Goal: Understand process/instructions: Learn about a topic

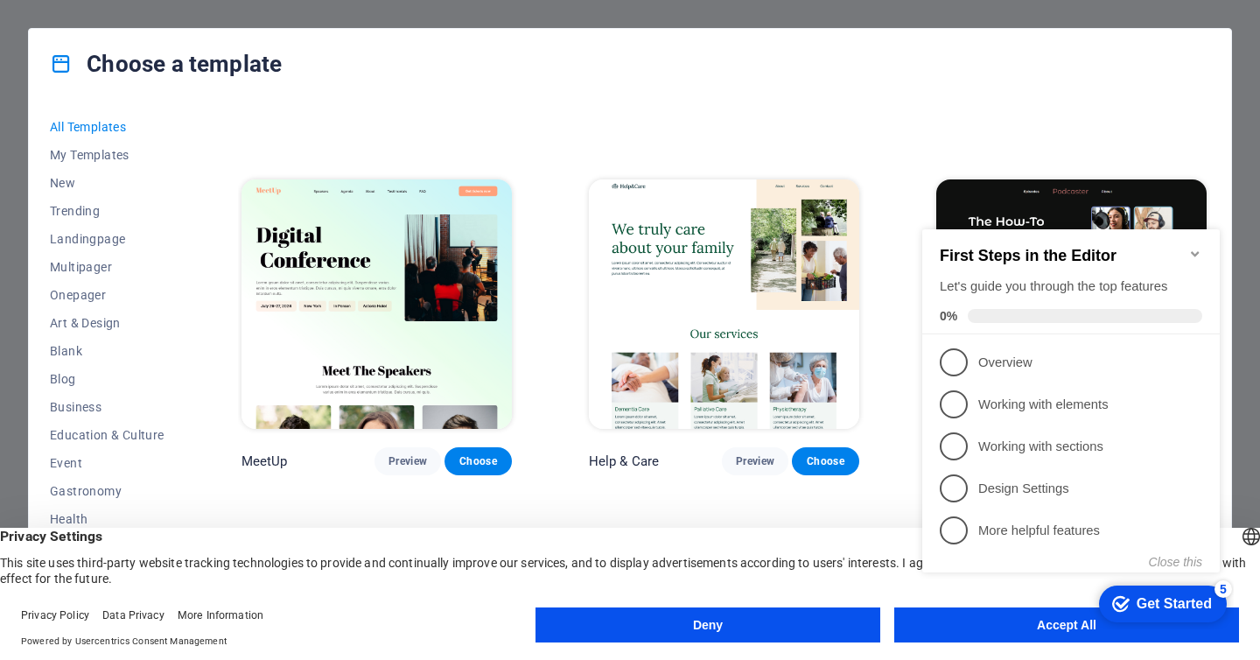
scroll to position [1058, 0]
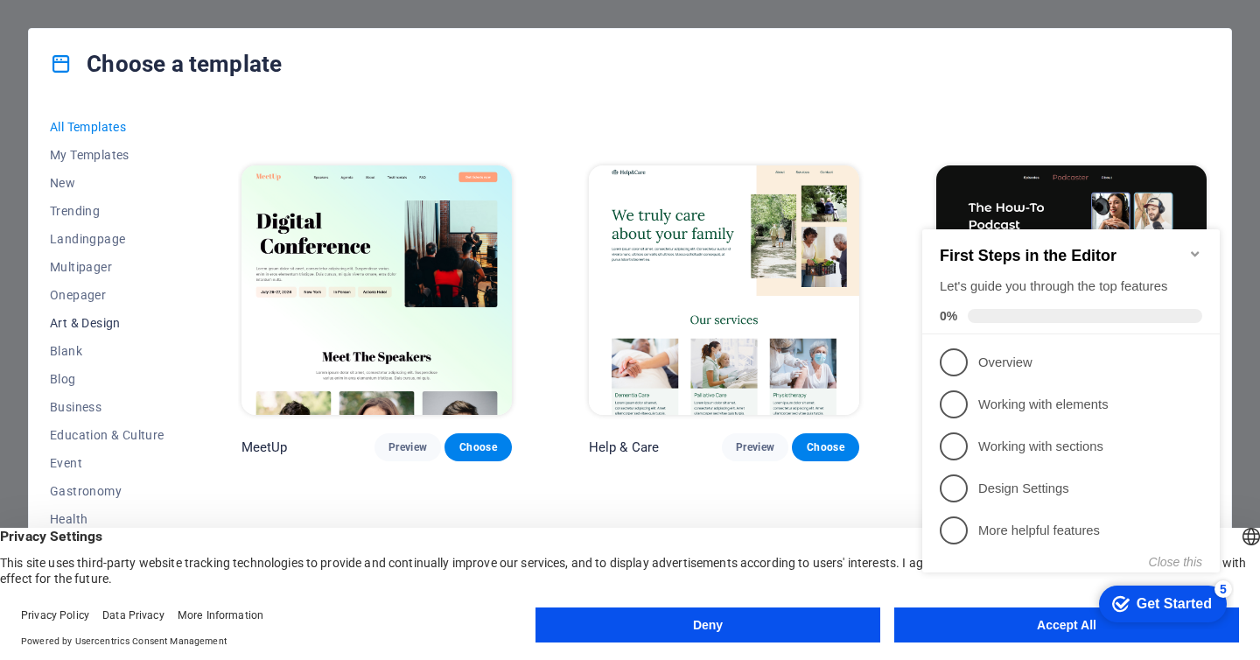
click at [102, 326] on span "Art & Design" at bounding box center [107, 323] width 115 height 14
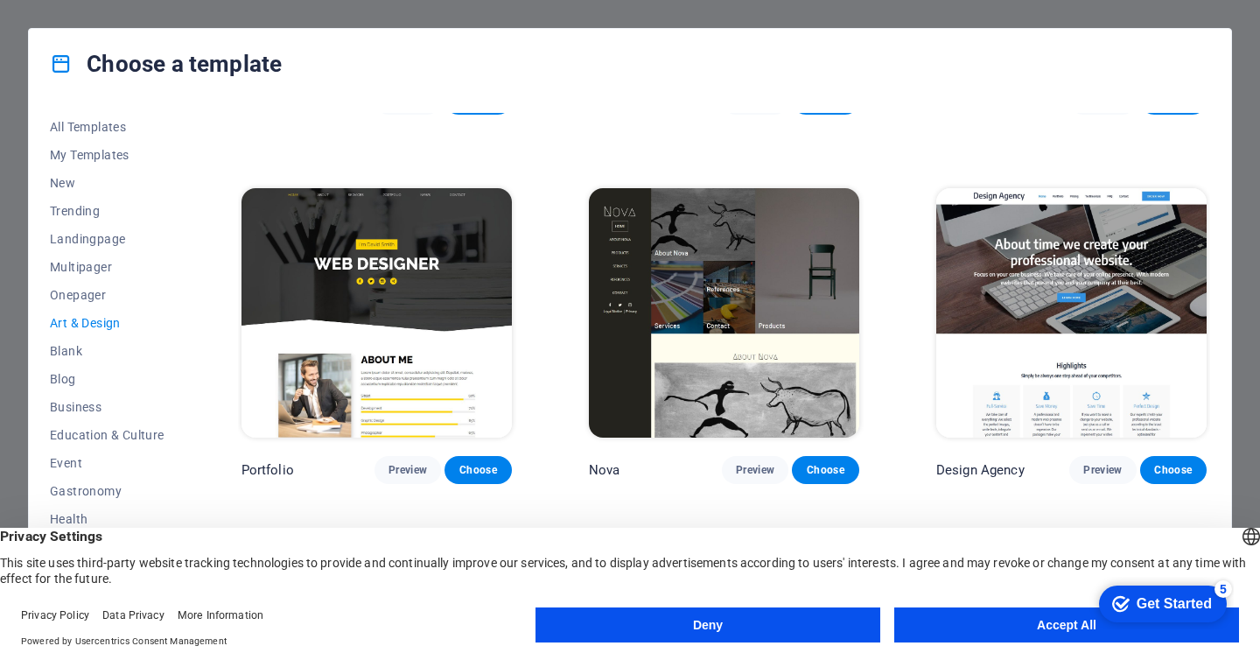
scroll to position [1266, 0]
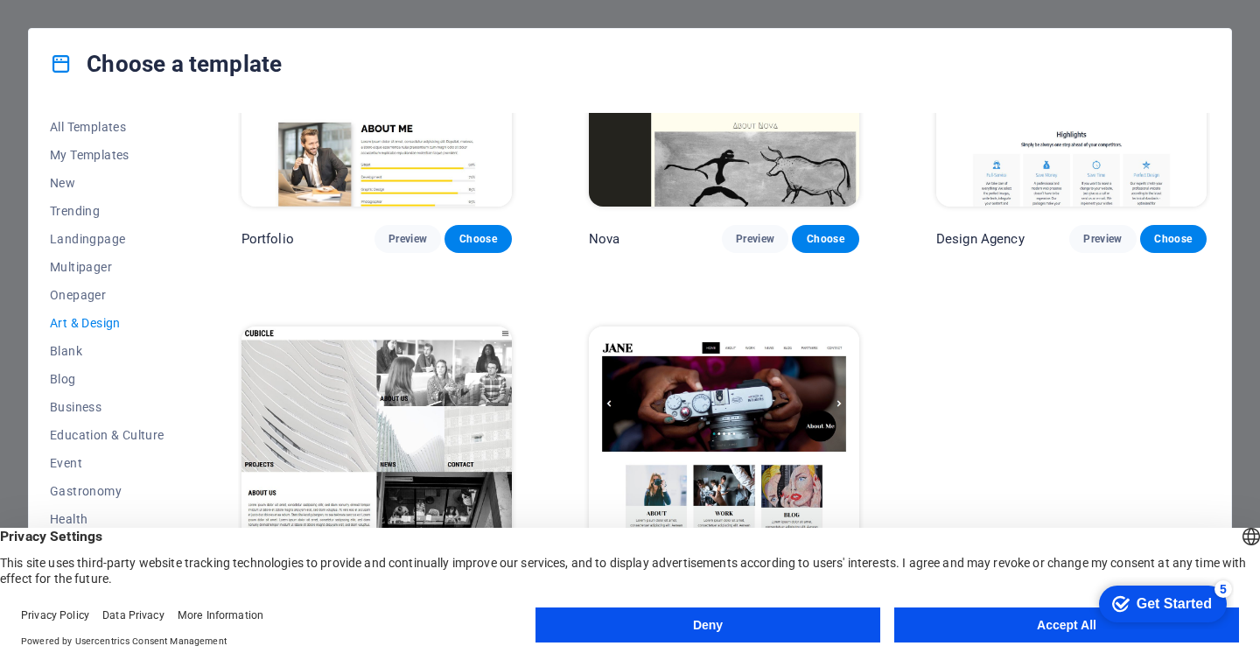
click at [992, 626] on button "Accept All" at bounding box center [1066, 624] width 345 height 35
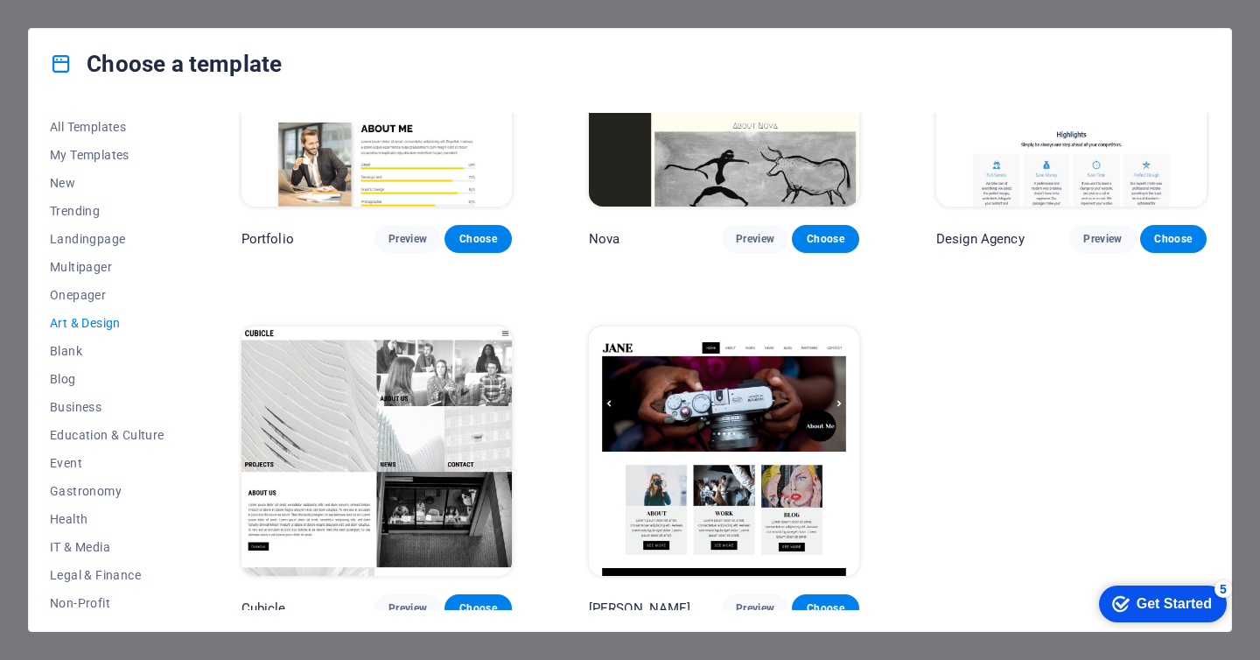
click at [760, 406] on img at bounding box center [724, 450] width 270 height 249
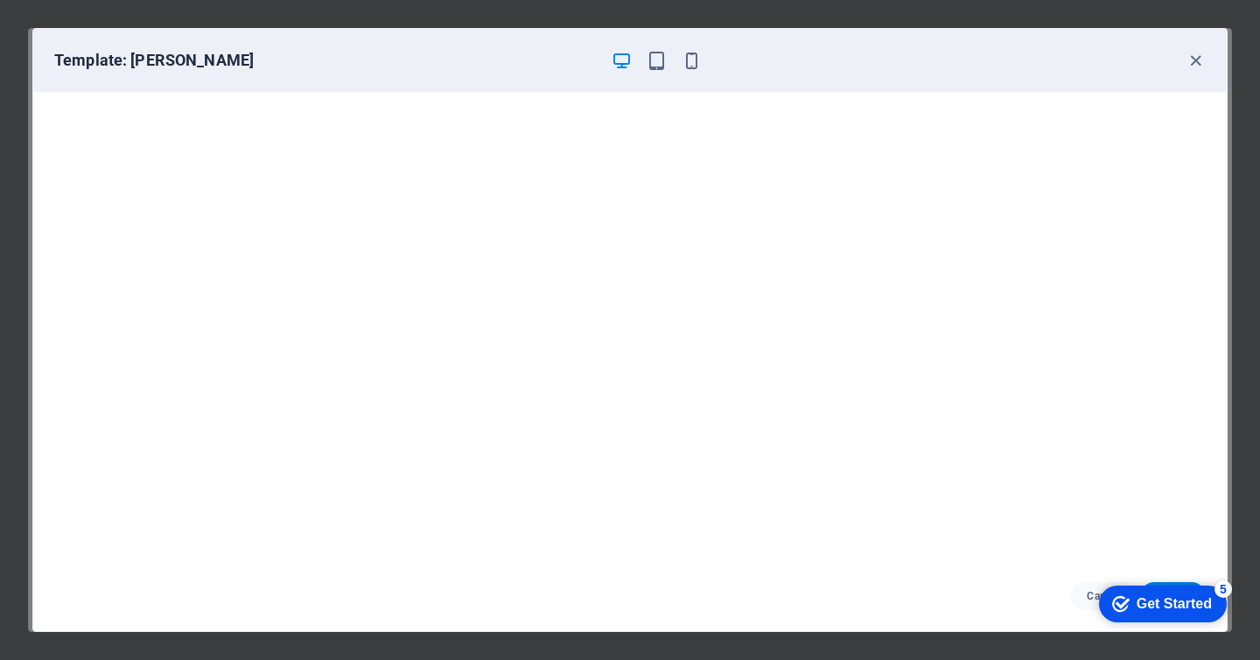
scroll to position [4, 0]
click at [1195, 60] on icon "button" at bounding box center [1196, 61] width 20 height 20
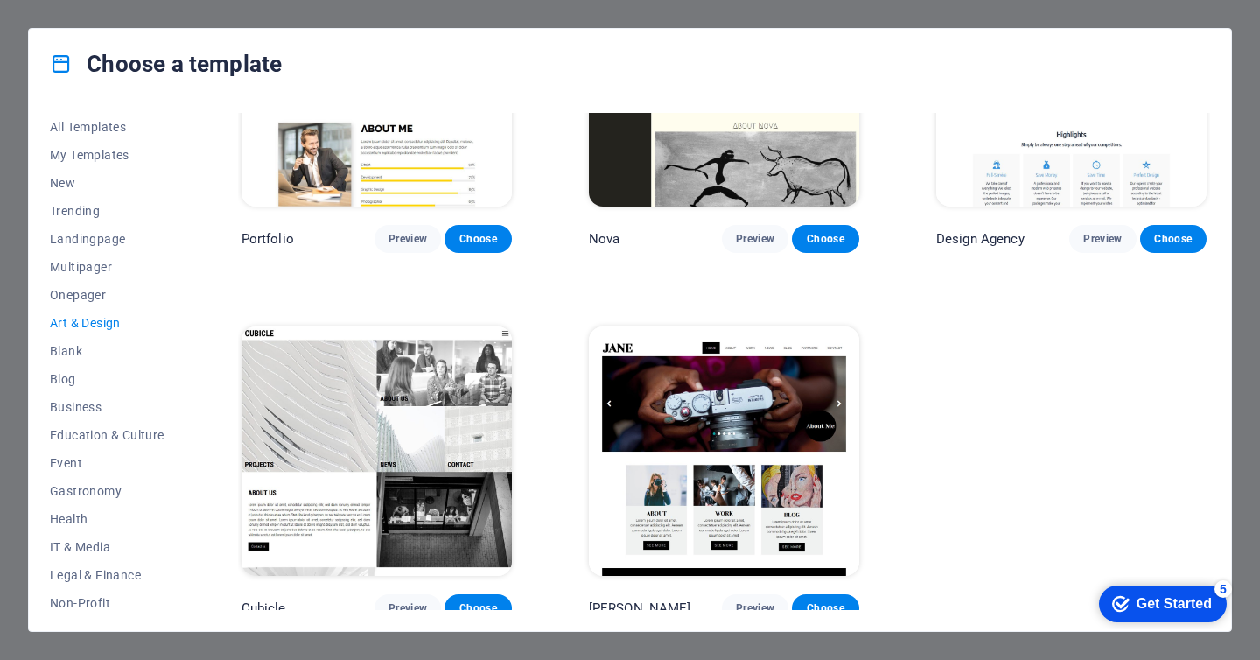
click at [417, 459] on img at bounding box center [377, 450] width 270 height 249
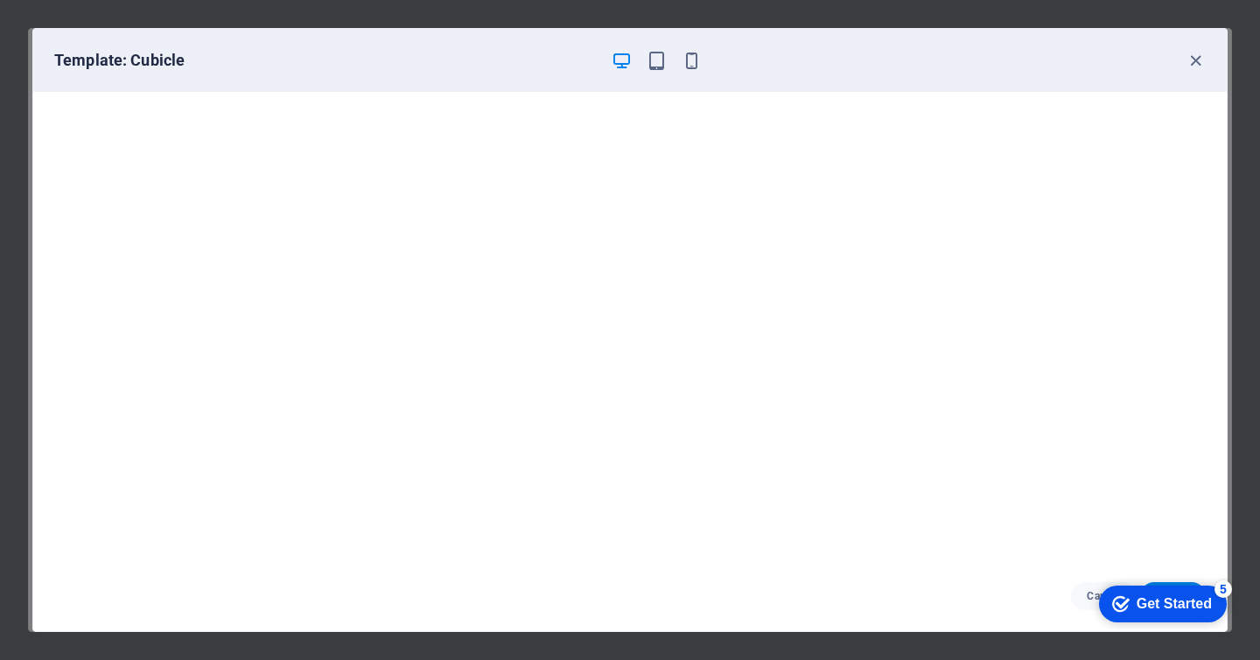
click at [1146, 609] on div "Get Started" at bounding box center [1174, 604] width 75 height 16
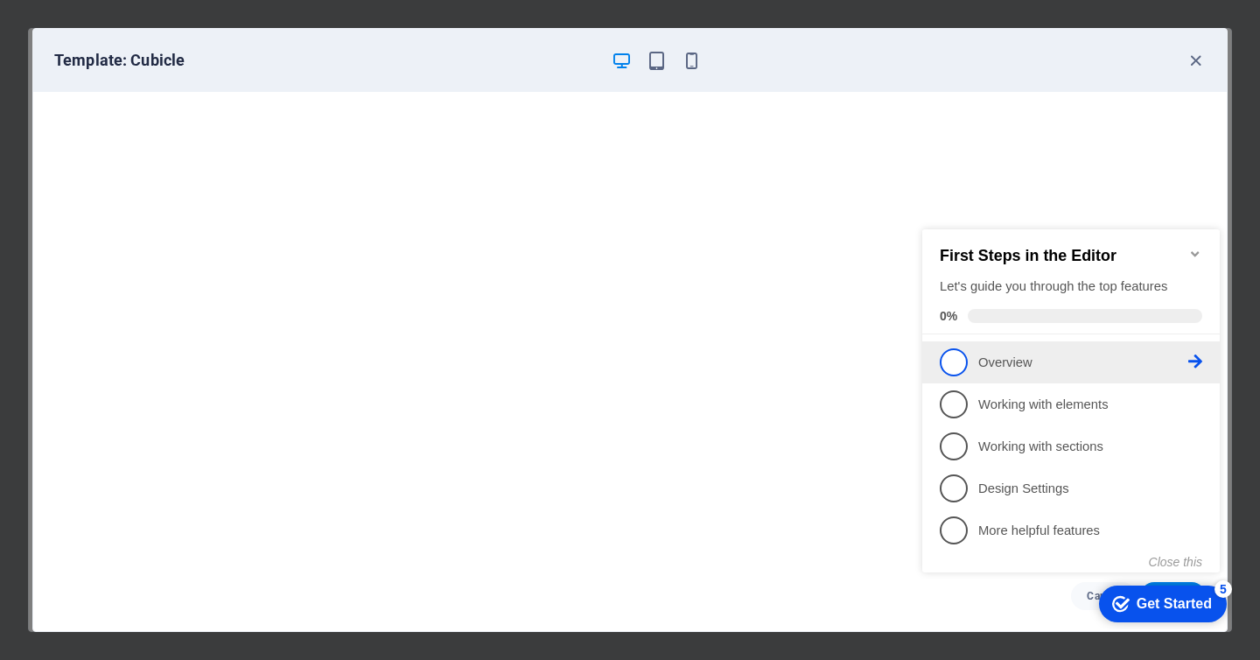
click at [1025, 344] on li "1 Overview - incomplete" at bounding box center [1071, 362] width 298 height 42
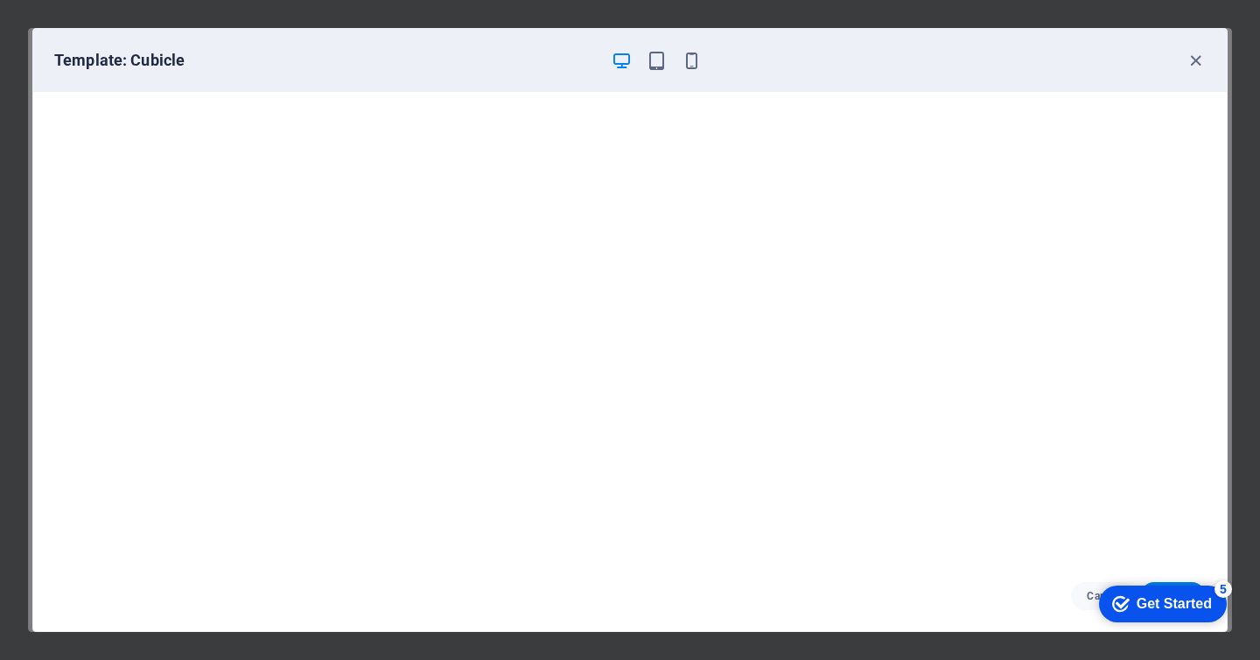
click at [1137, 602] on div "Get Started" at bounding box center [1174, 604] width 75 height 16
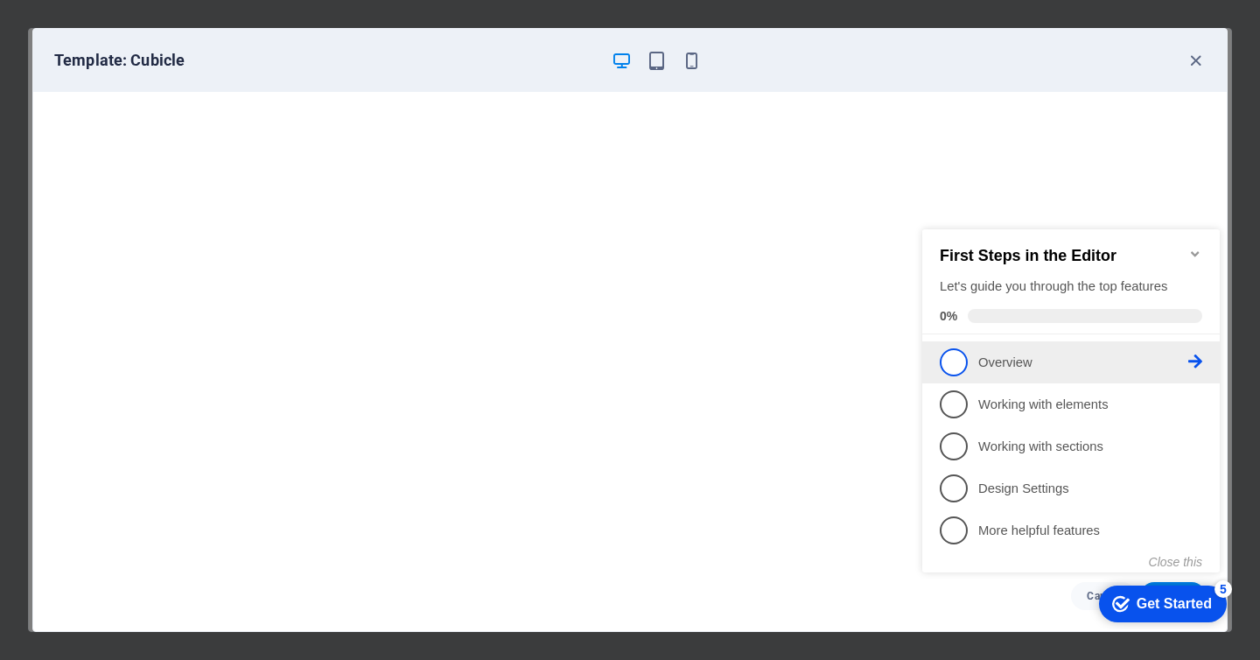
click at [958, 359] on span "1" at bounding box center [954, 362] width 28 height 28
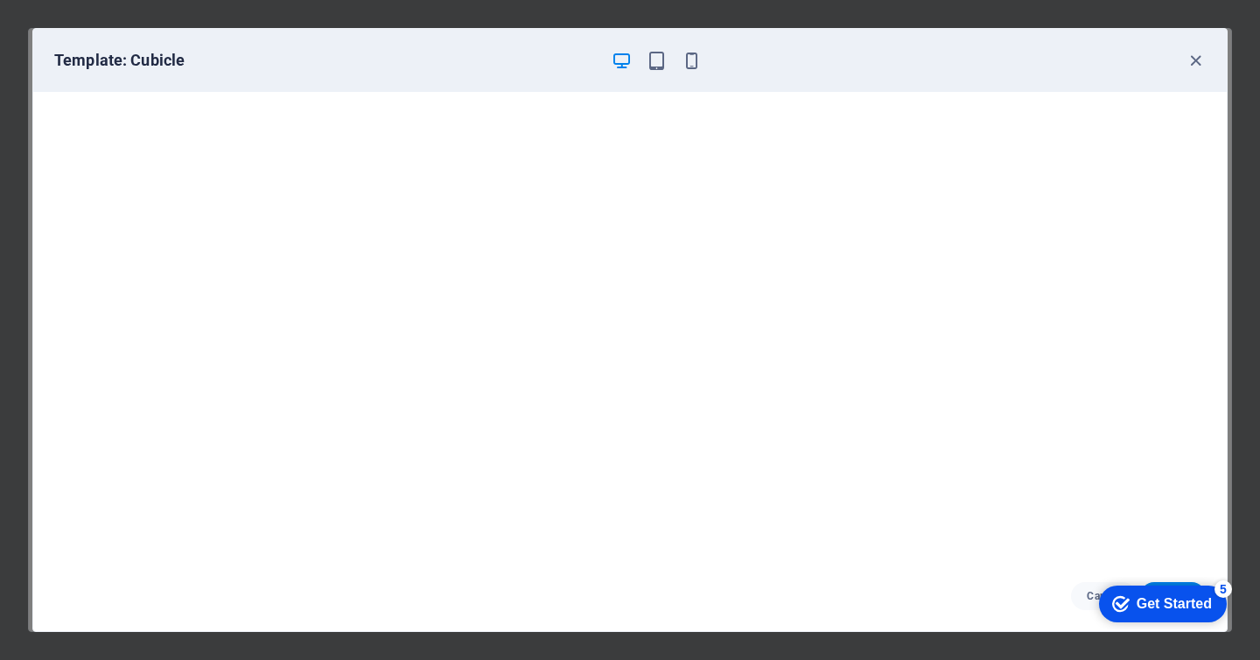
click at [1151, 613] on div "checkmark Get Started 5" at bounding box center [1163, 603] width 128 height 37
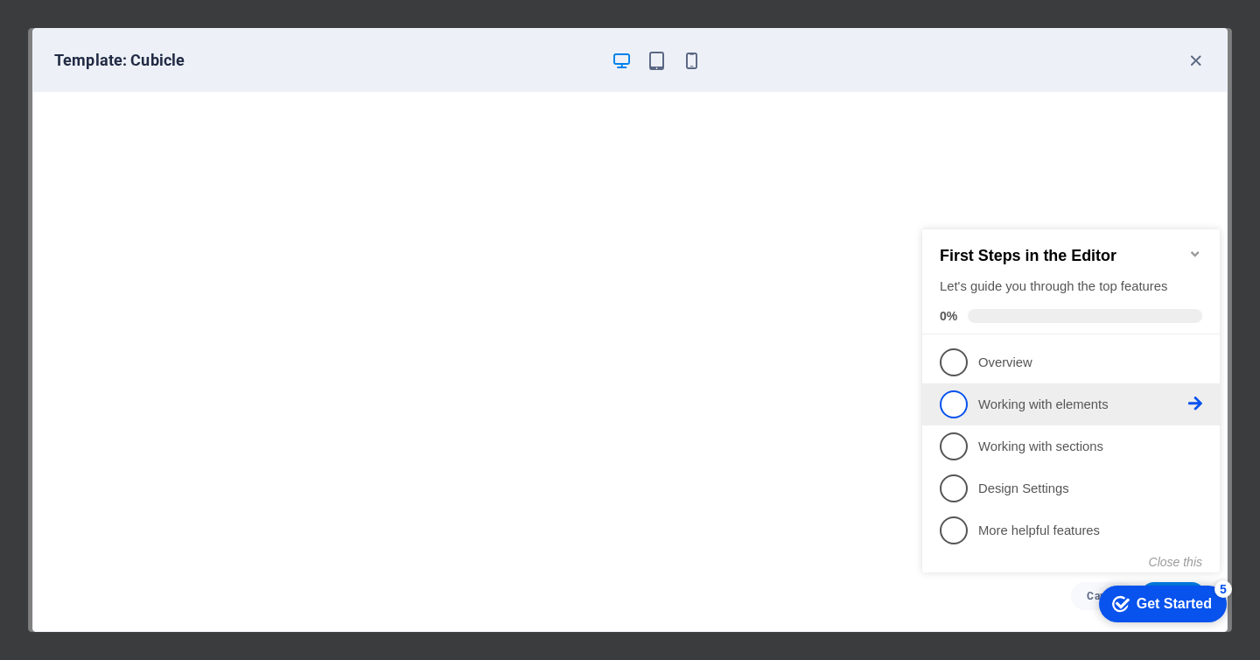
click at [992, 400] on p "Working with elements - incomplete" at bounding box center [1083, 405] width 210 height 18
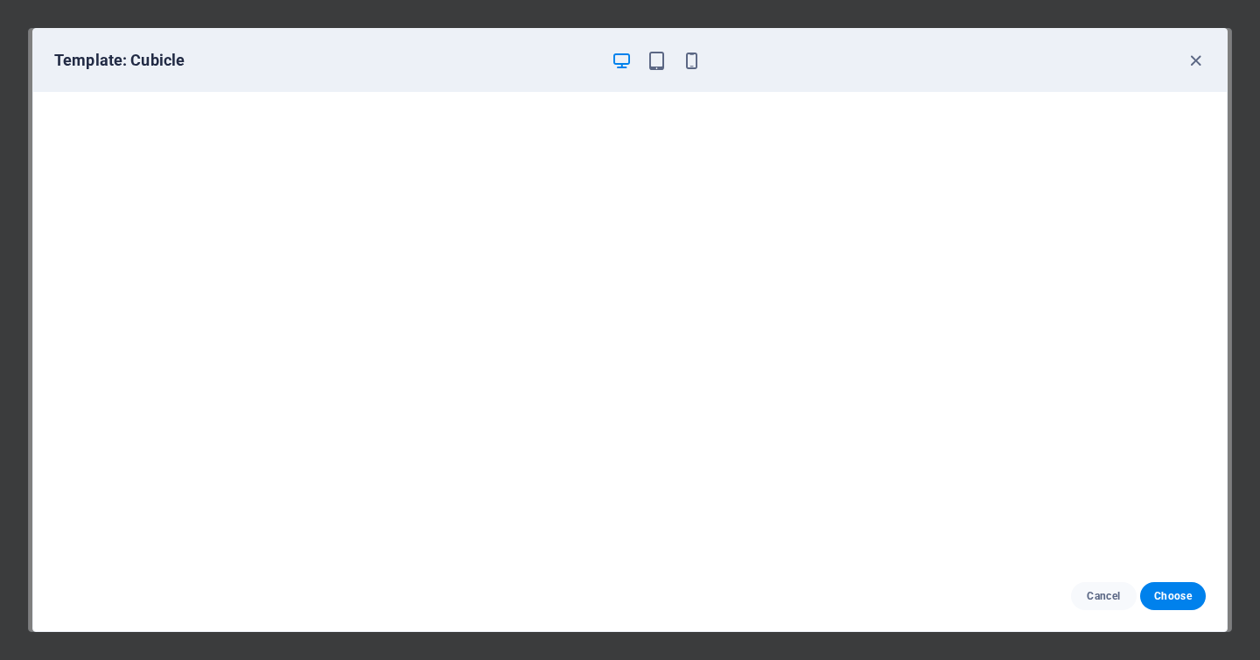
scroll to position [0, 0]
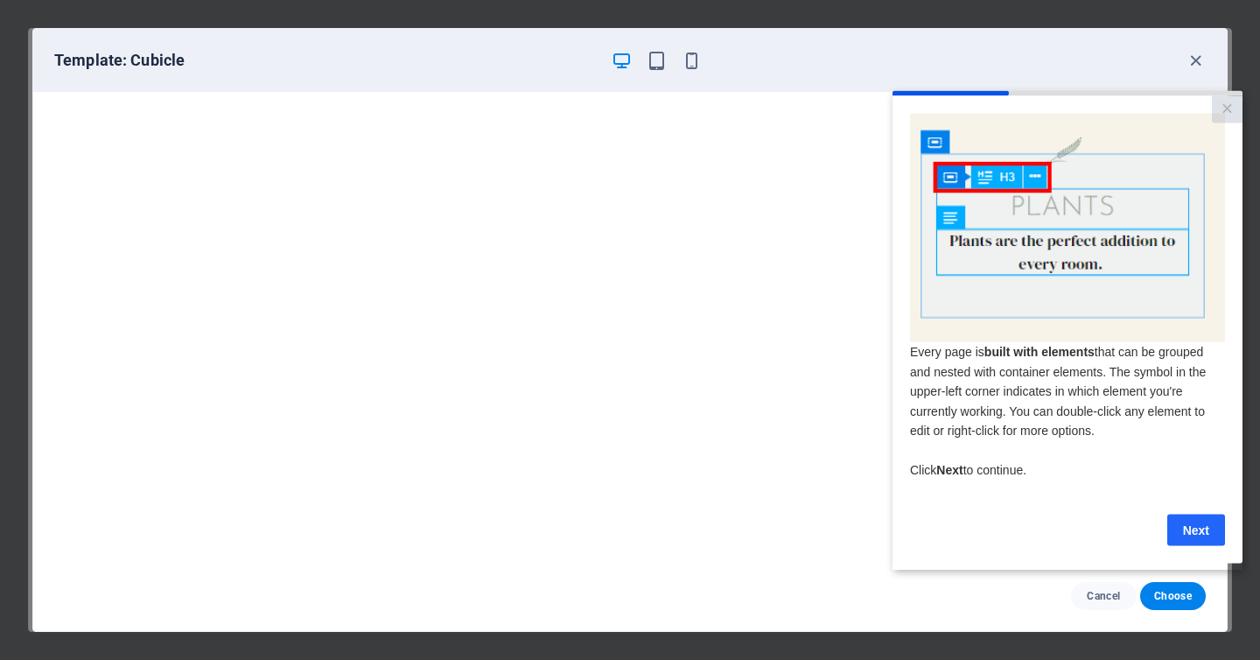
click at [1197, 532] on link "Next" at bounding box center [1196, 530] width 58 height 32
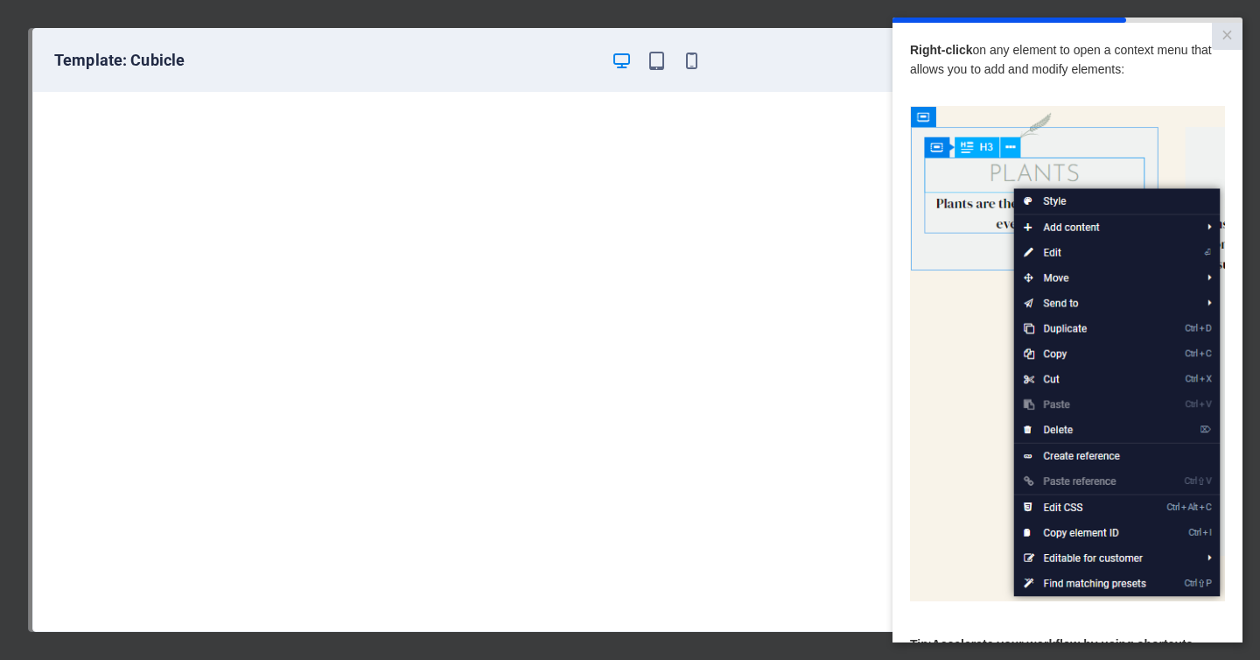
click at [971, 354] on img at bounding box center [1067, 354] width 315 height 496
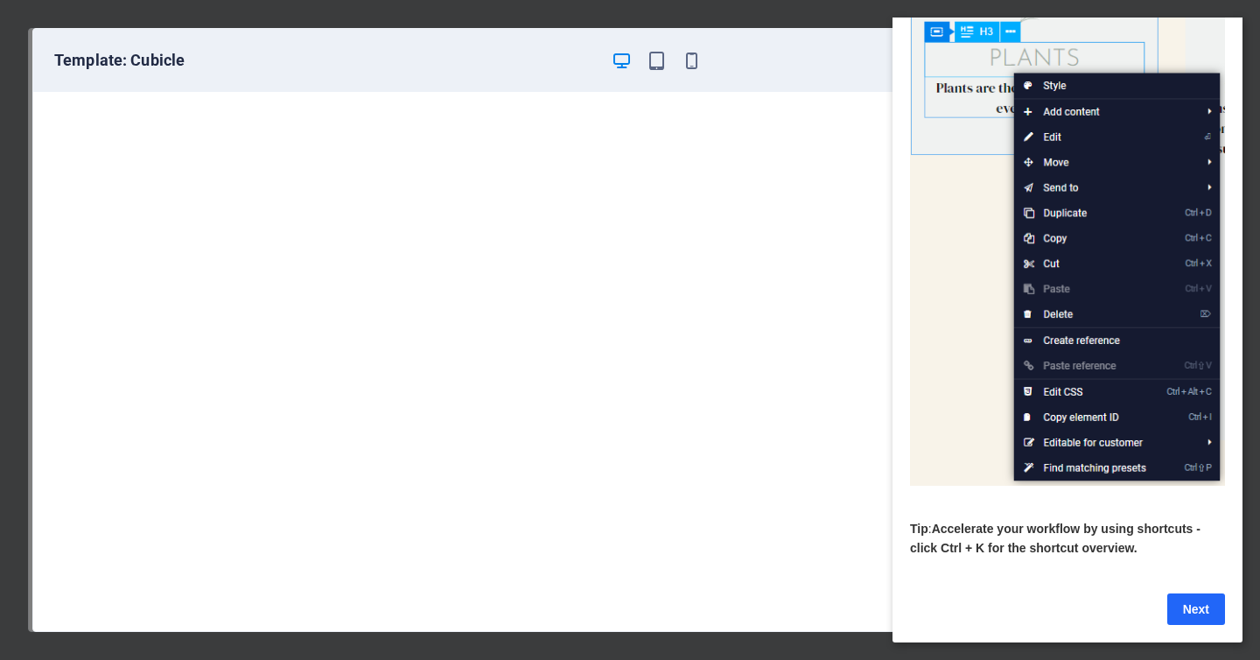
click at [1188, 610] on link "Next" at bounding box center [1196, 609] width 58 height 32
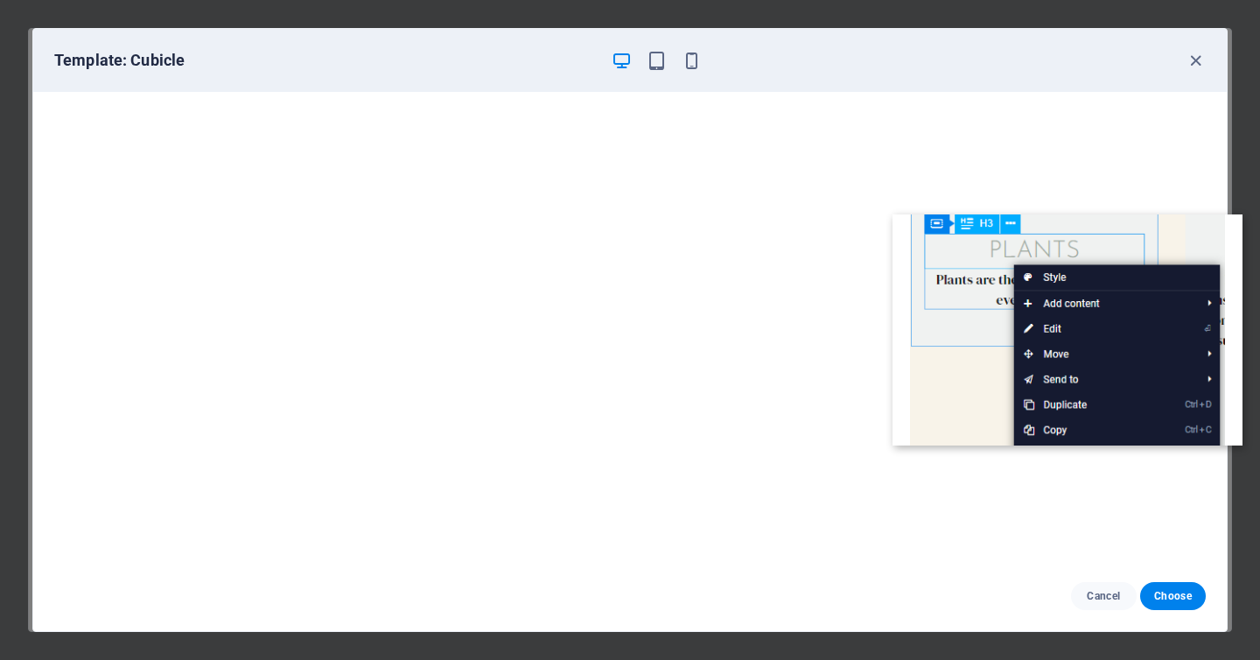
scroll to position [0, 0]
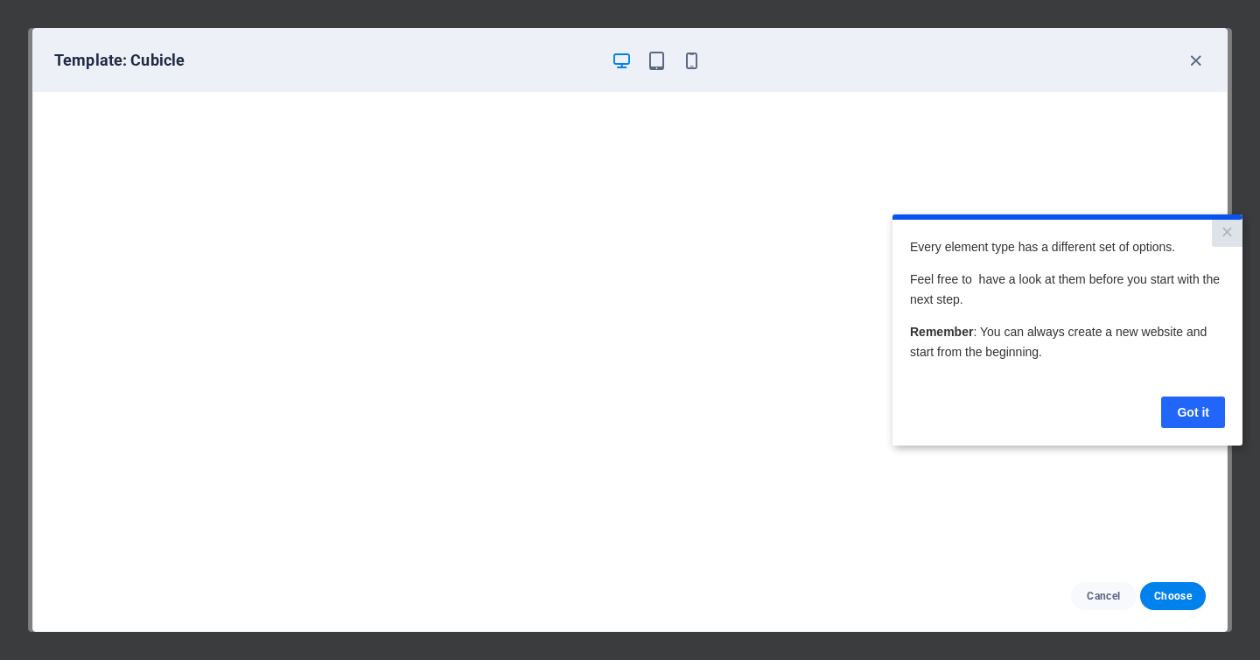
click at [1188, 411] on link "Got it" at bounding box center [1193, 412] width 64 height 32
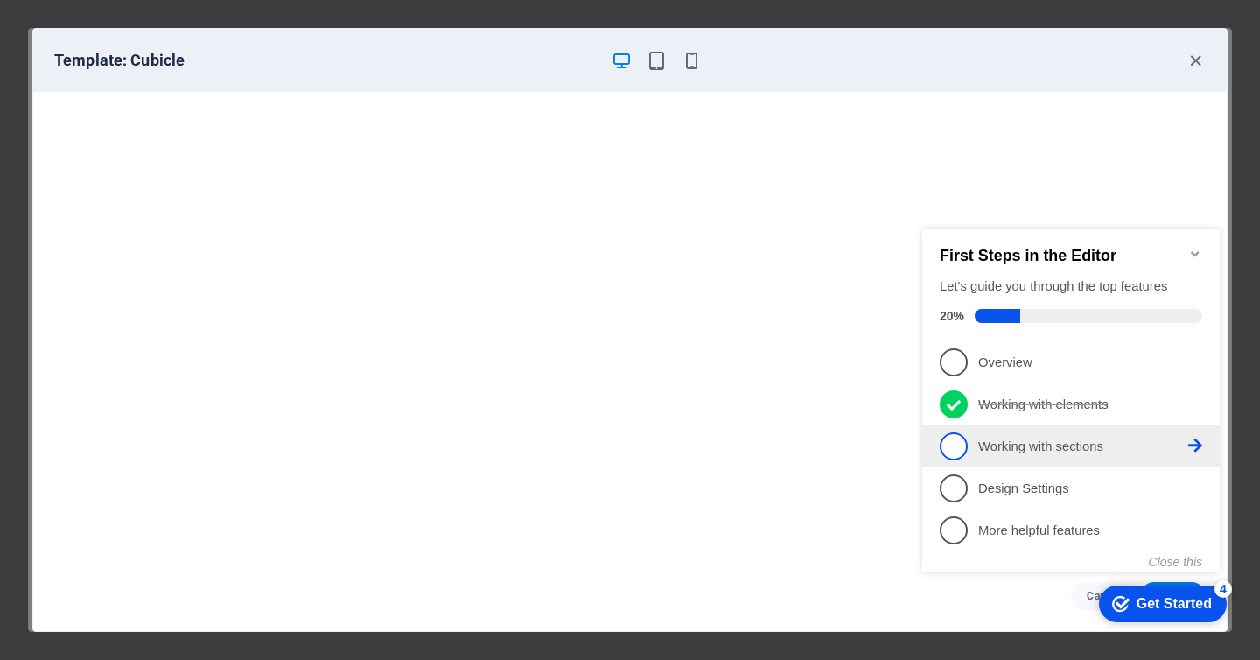
click at [952, 442] on span "3" at bounding box center [954, 446] width 28 height 28
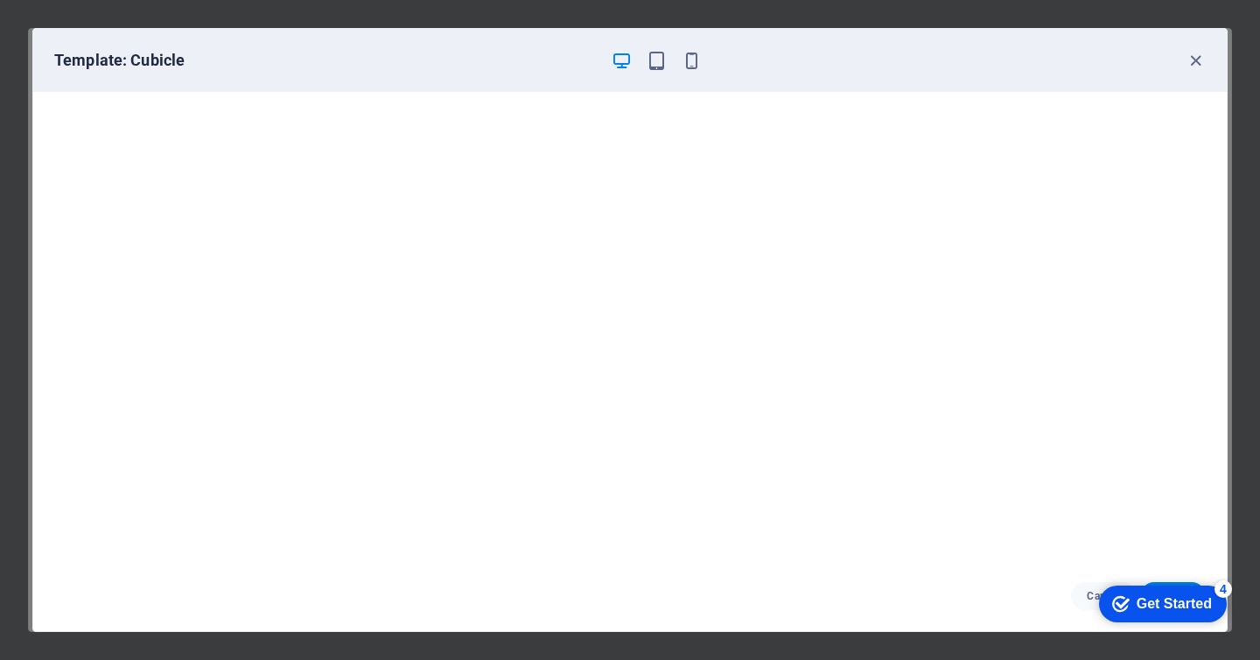
click at [1127, 596] on div "checkmark Get Started 4" at bounding box center [1162, 604] width 100 height 18
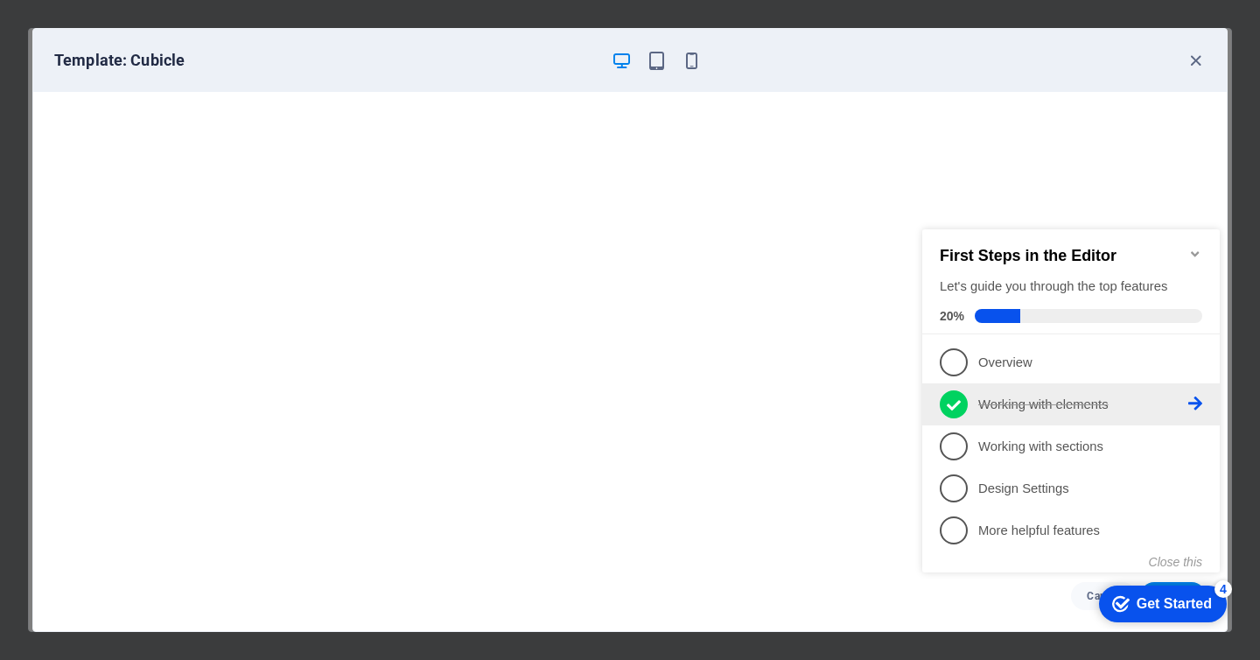
click at [1120, 390] on link "2 Working with elements - completed" at bounding box center [1071, 404] width 263 height 28
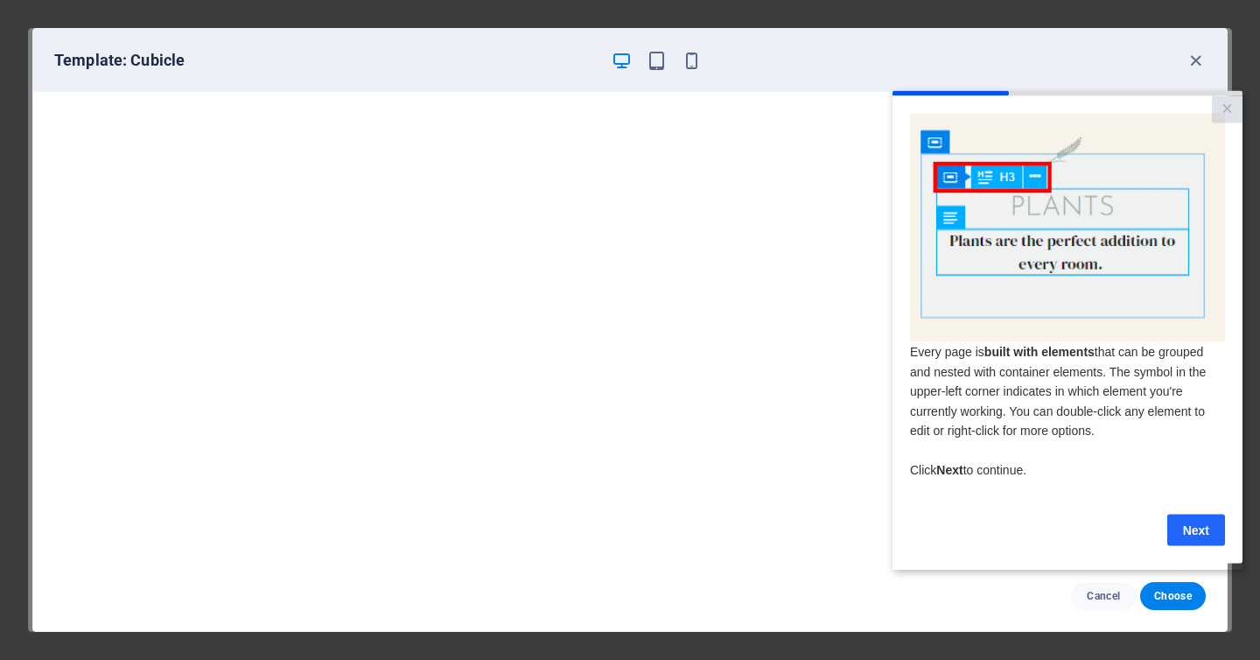
click at [1191, 528] on link "Next" at bounding box center [1196, 530] width 58 height 32
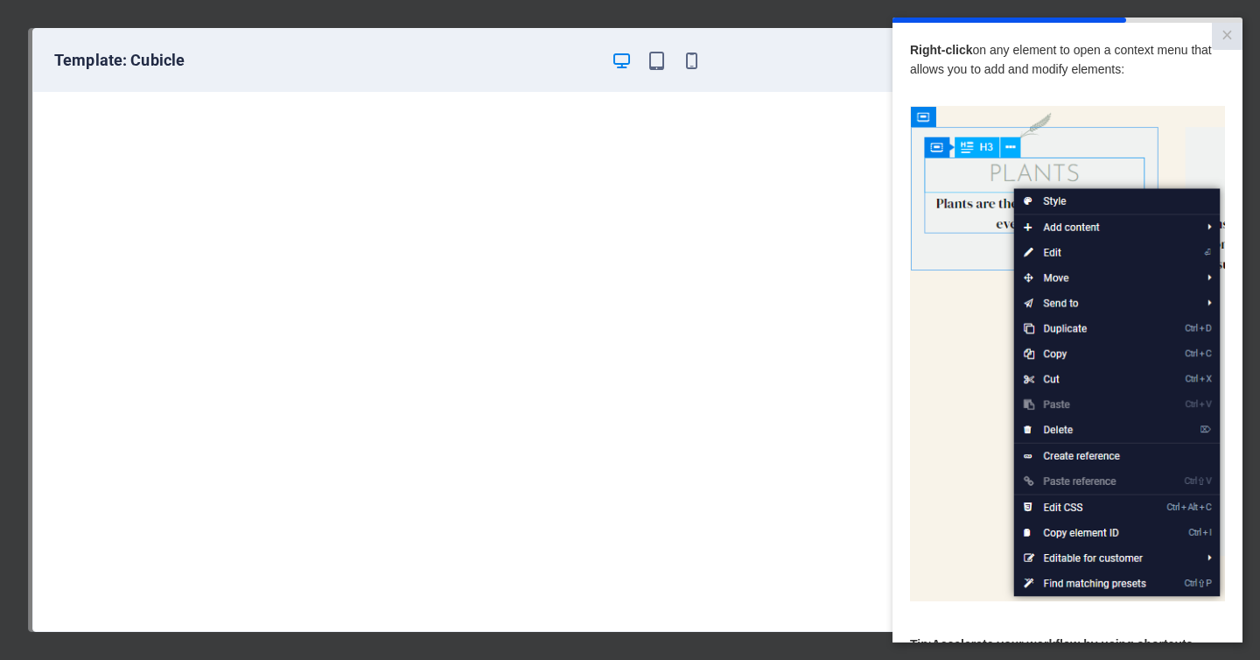
scroll to position [121, 0]
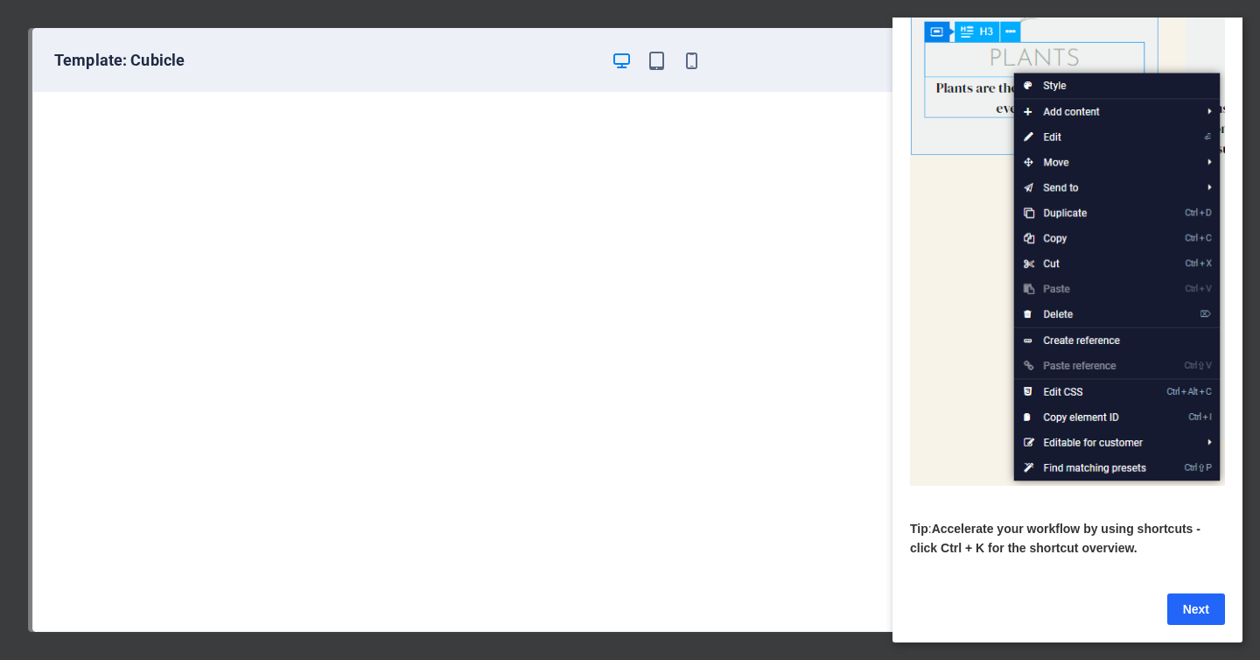
click at [1176, 606] on link "Next" at bounding box center [1196, 609] width 58 height 32
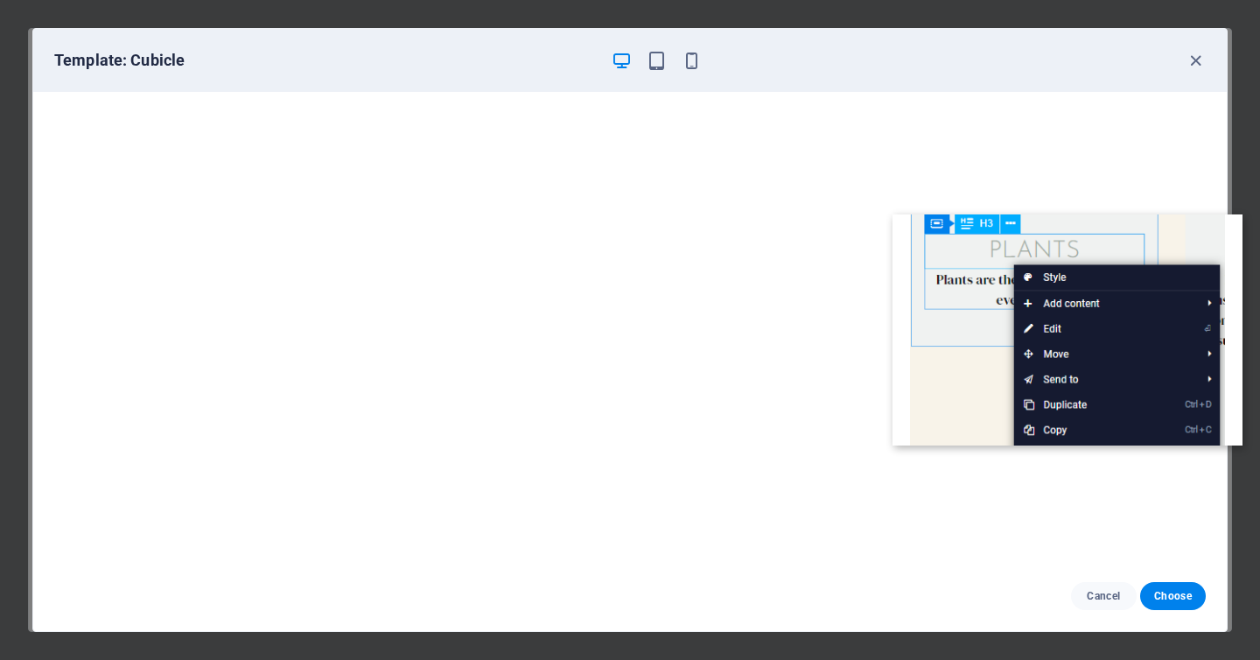
scroll to position [0, 0]
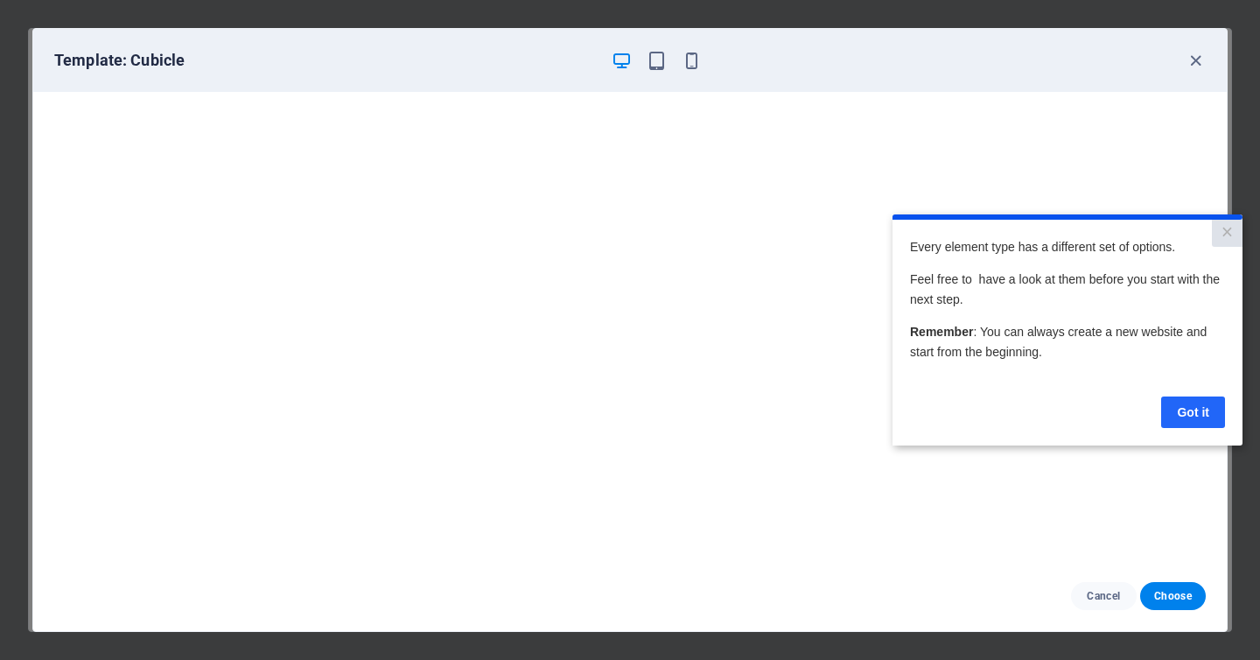
click at [1188, 425] on link "Got it" at bounding box center [1193, 412] width 64 height 32
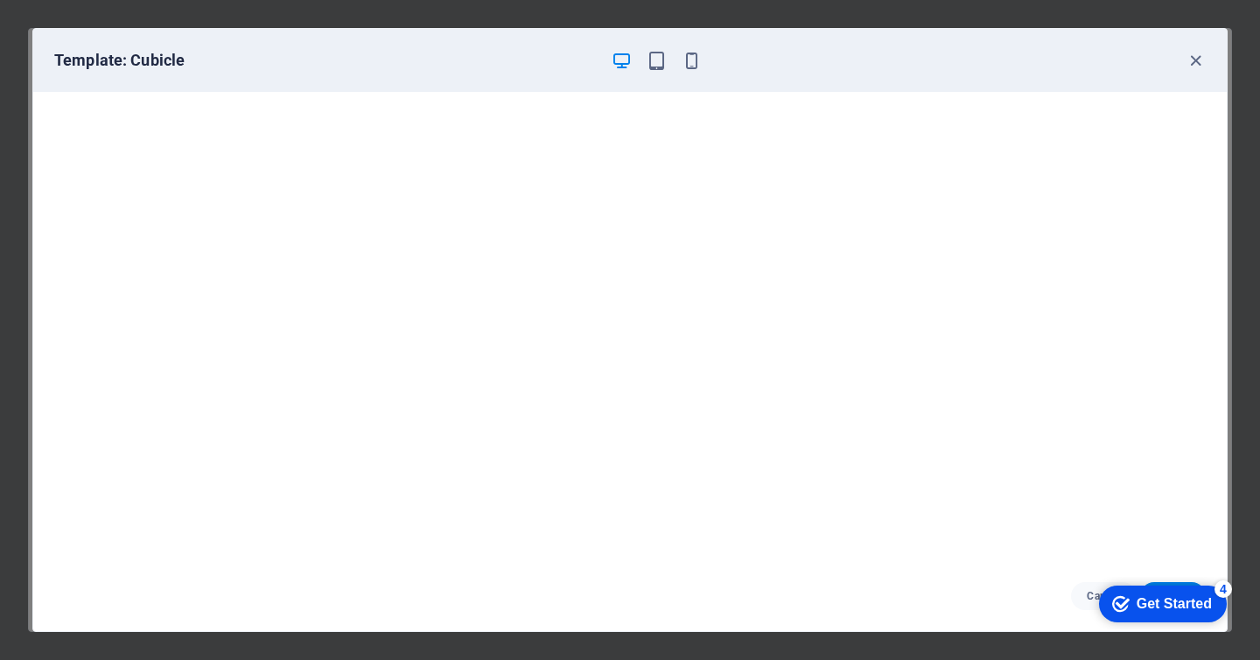
click at [994, 603] on div "Cancel Choose" at bounding box center [630, 596] width 1194 height 70
drag, startPoint x: 1188, startPoint y: 599, endPoint x: 1156, endPoint y: 420, distance: 181.4
click at [1156, 577] on html "checkmark Get Started 4 First Steps in the Editor Let's guide you through the t…" at bounding box center [1159, 603] width 149 height 53
click at [999, 602] on div "Cancel Choose" at bounding box center [630, 596] width 1194 height 70
click at [1090, 588] on div "checkmark Get Started 4 First Steps in the Editor Let's guide you through the t…" at bounding box center [1159, 603] width 149 height 53
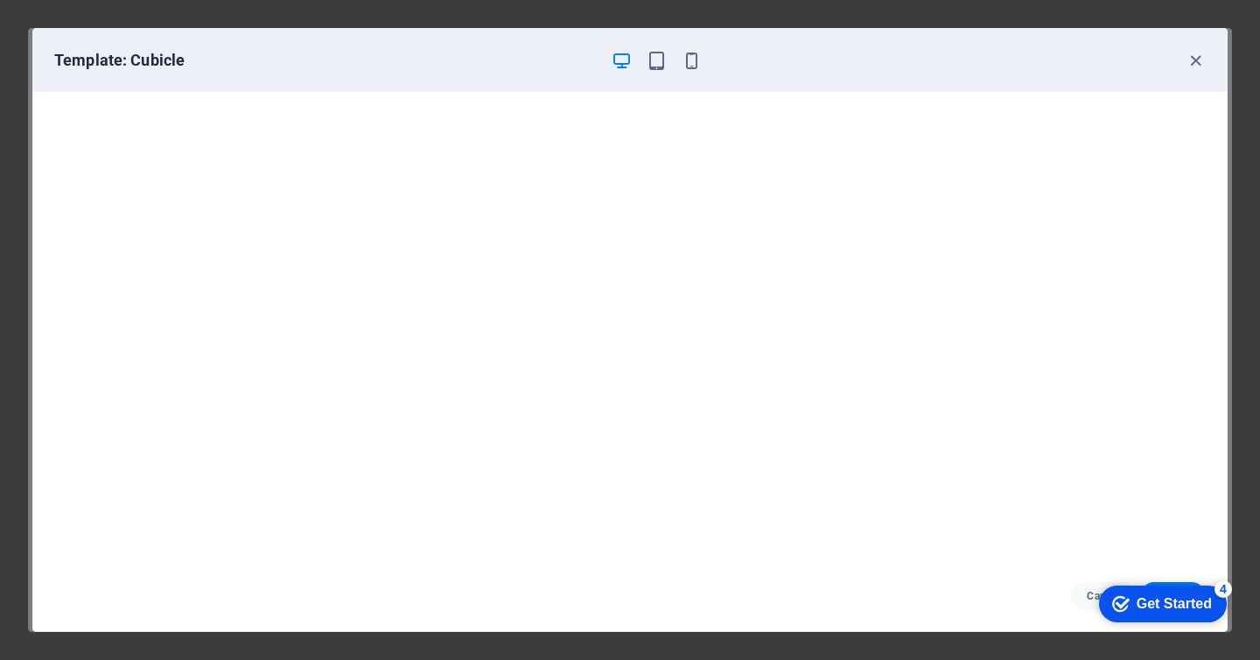
click at [1170, 582] on div "checkmark Get Started 4 First Steps in the Editor Let's guide you through the t…" at bounding box center [1159, 603] width 149 height 53
click at [164, 60] on h6 "Template: Cubicle" at bounding box center [325, 60] width 543 height 21
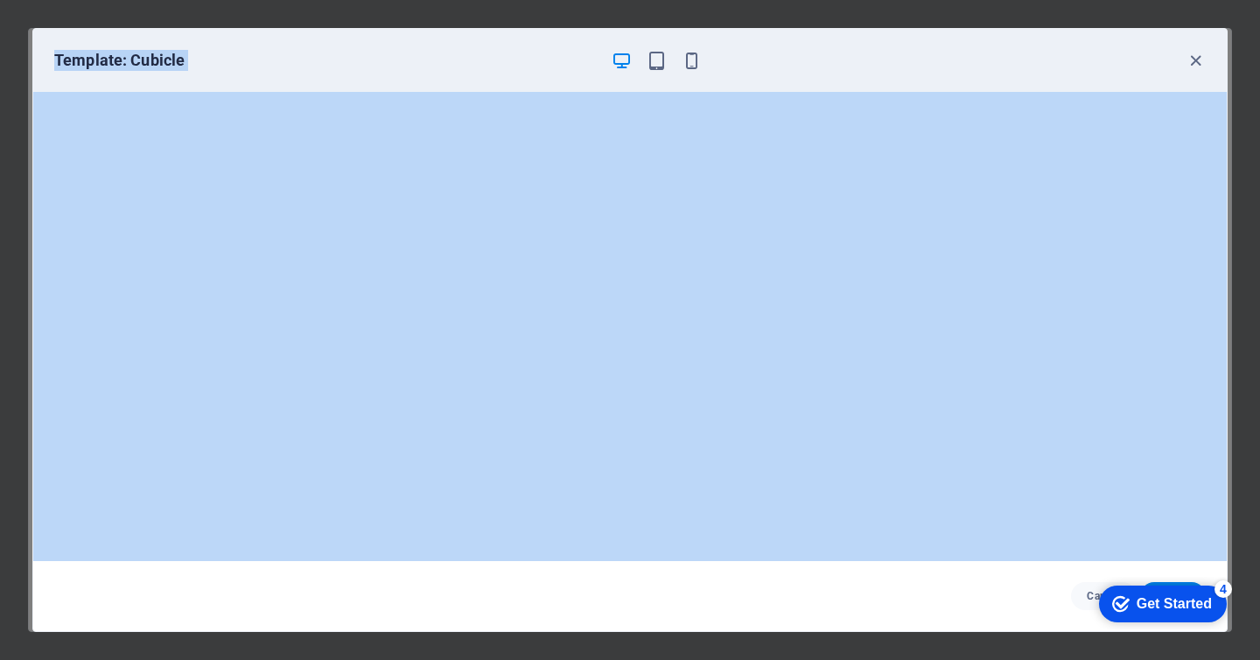
click at [164, 60] on h6 "Template: Cubicle" at bounding box center [325, 60] width 543 height 21
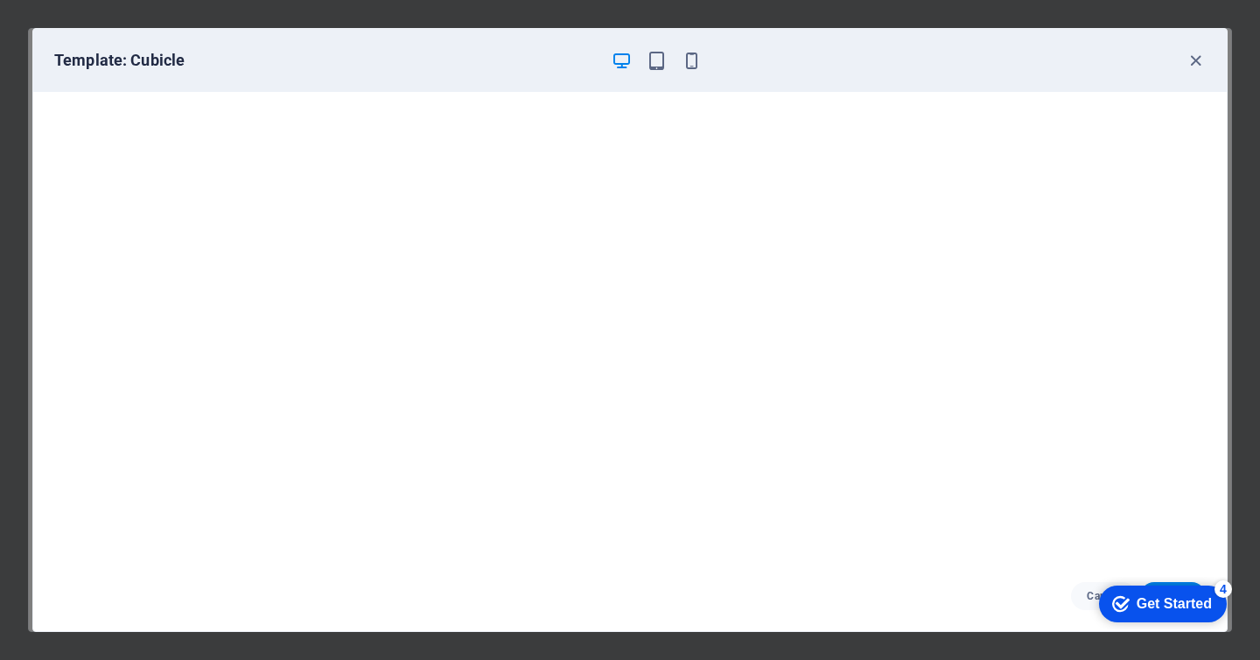
click at [1146, 612] on div "Get Started" at bounding box center [1174, 604] width 75 height 16
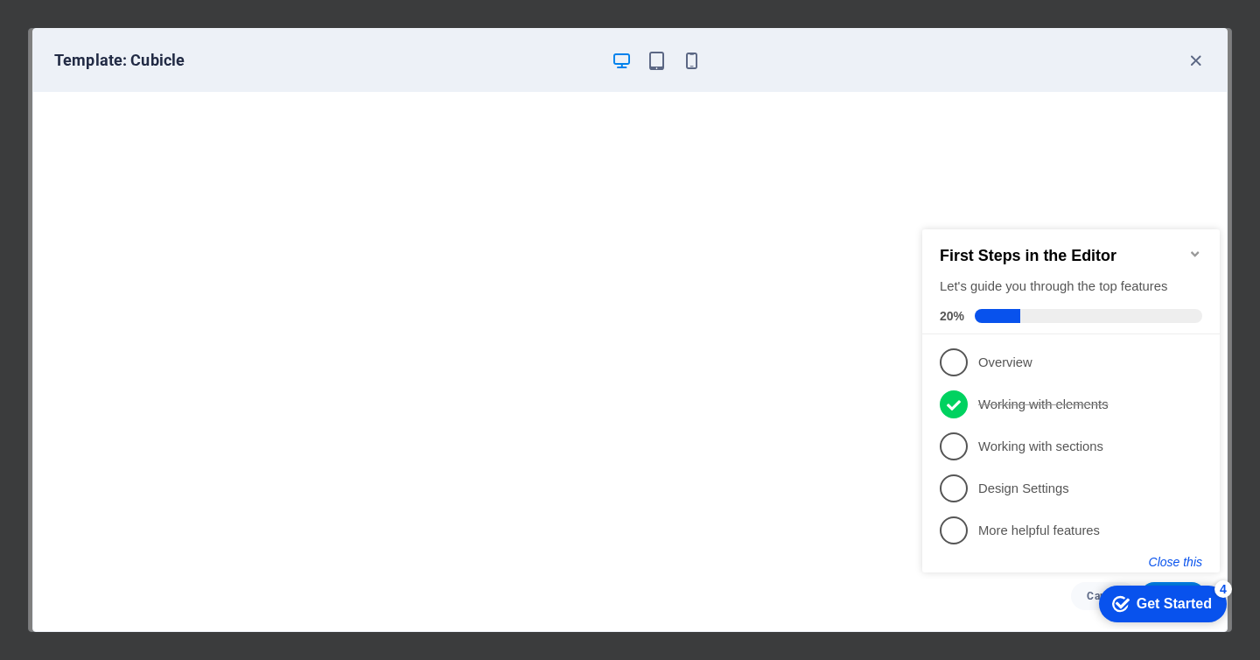
click at [1173, 557] on button "Close this" at bounding box center [1175, 562] width 53 height 14
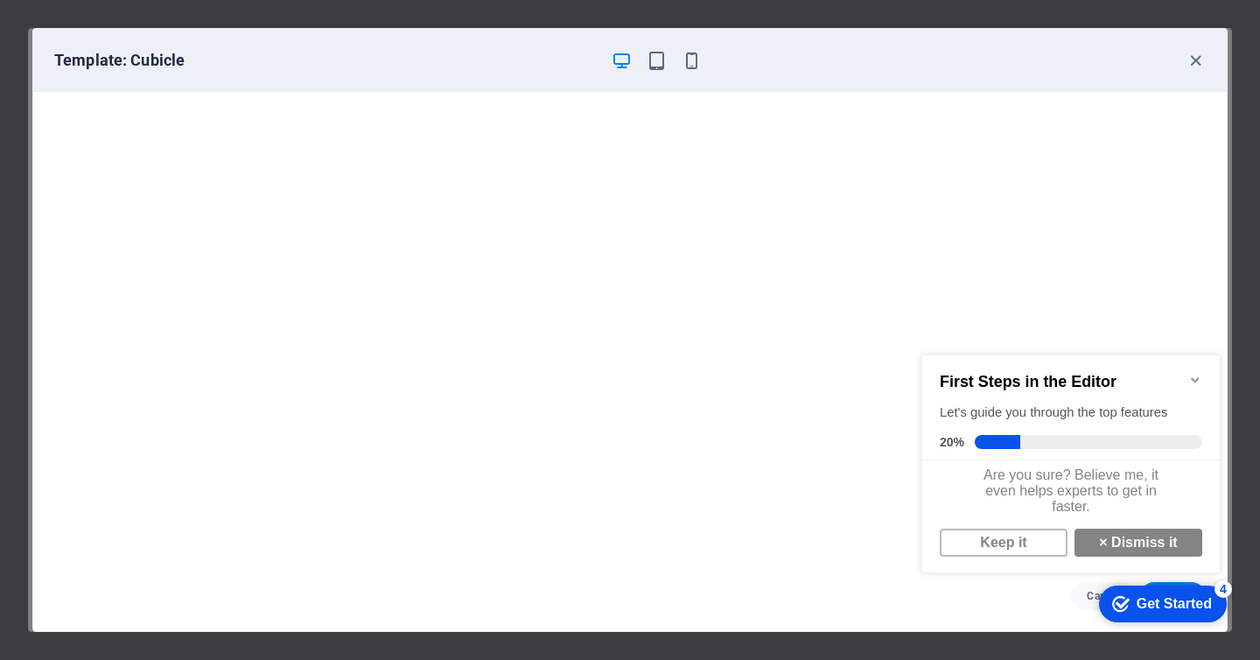
click at [1222, 587] on div "4" at bounding box center [1224, 589] width 18 height 18
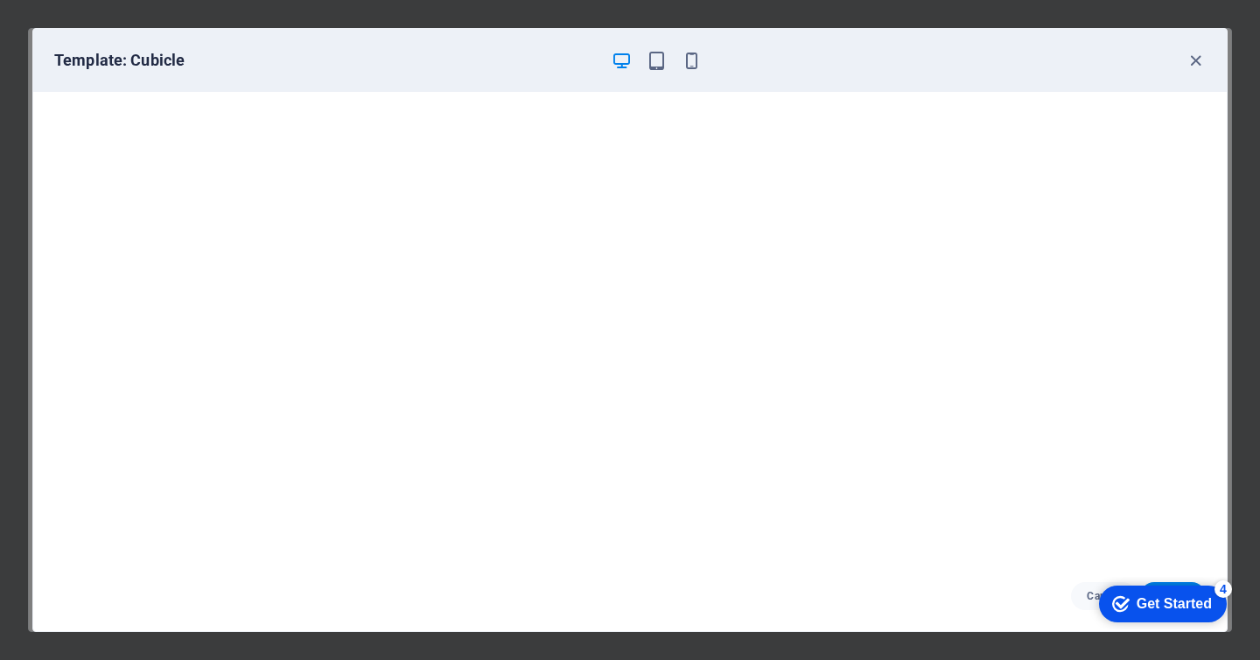
click at [1147, 597] on div "Get Started" at bounding box center [1174, 604] width 75 height 16
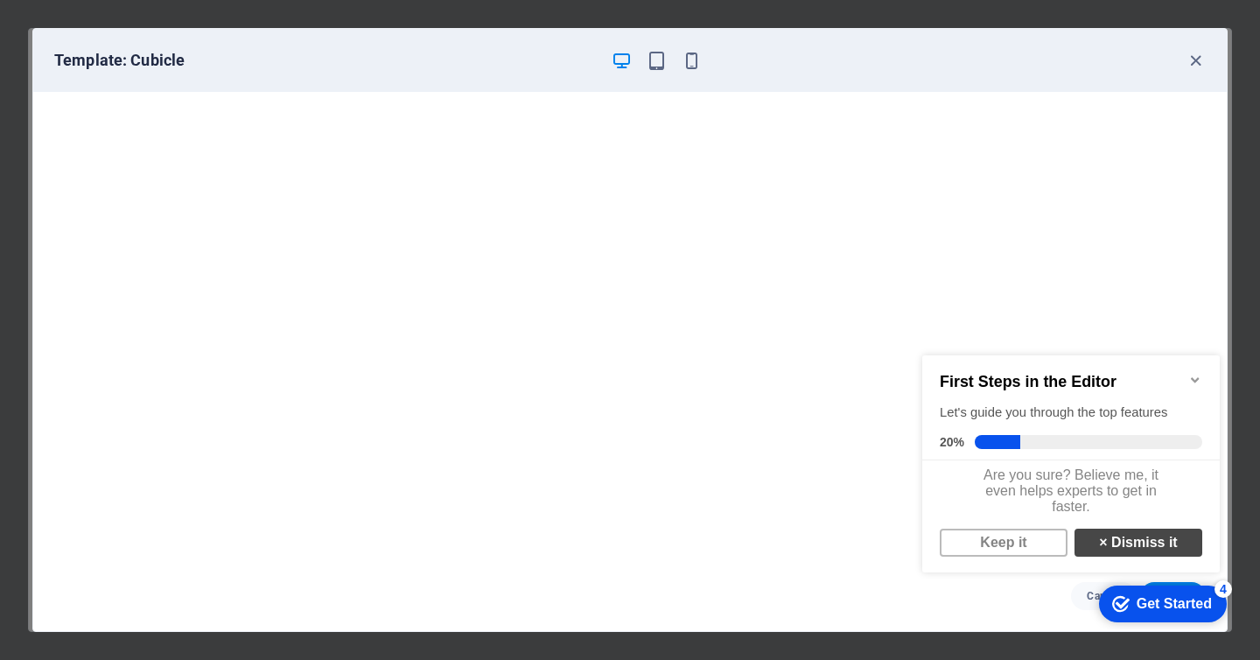
click at [1104, 545] on strong "×" at bounding box center [1103, 542] width 8 height 15
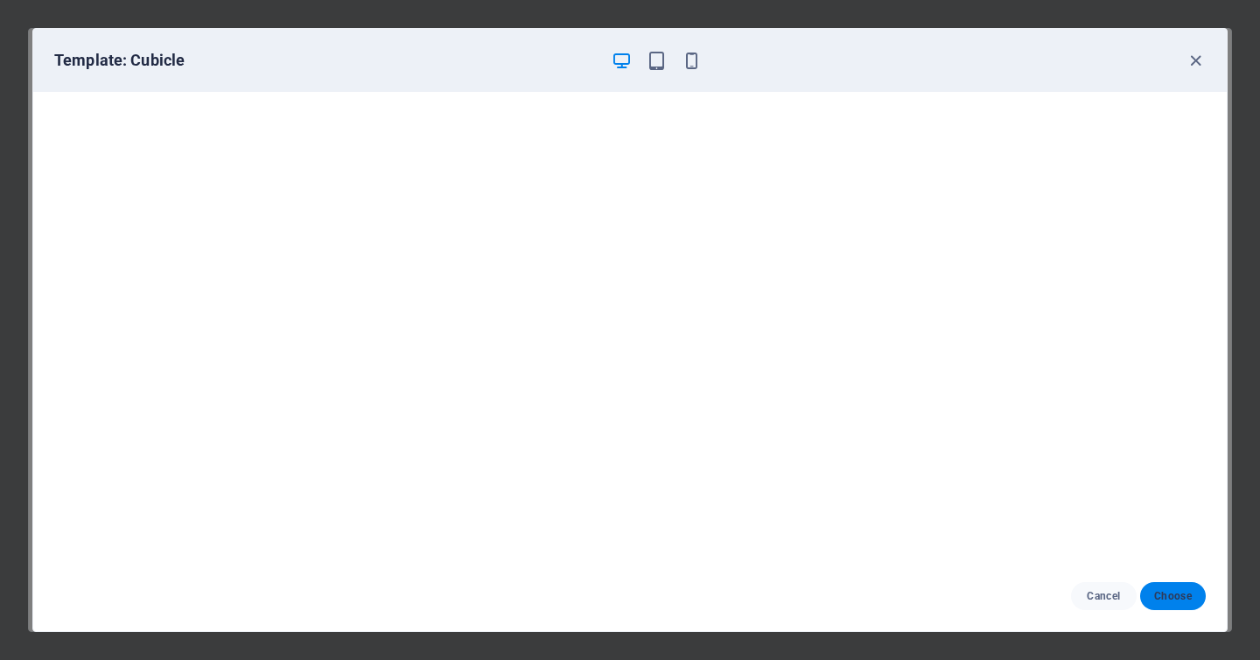
click at [1169, 592] on span "Choose" at bounding box center [1173, 596] width 38 height 14
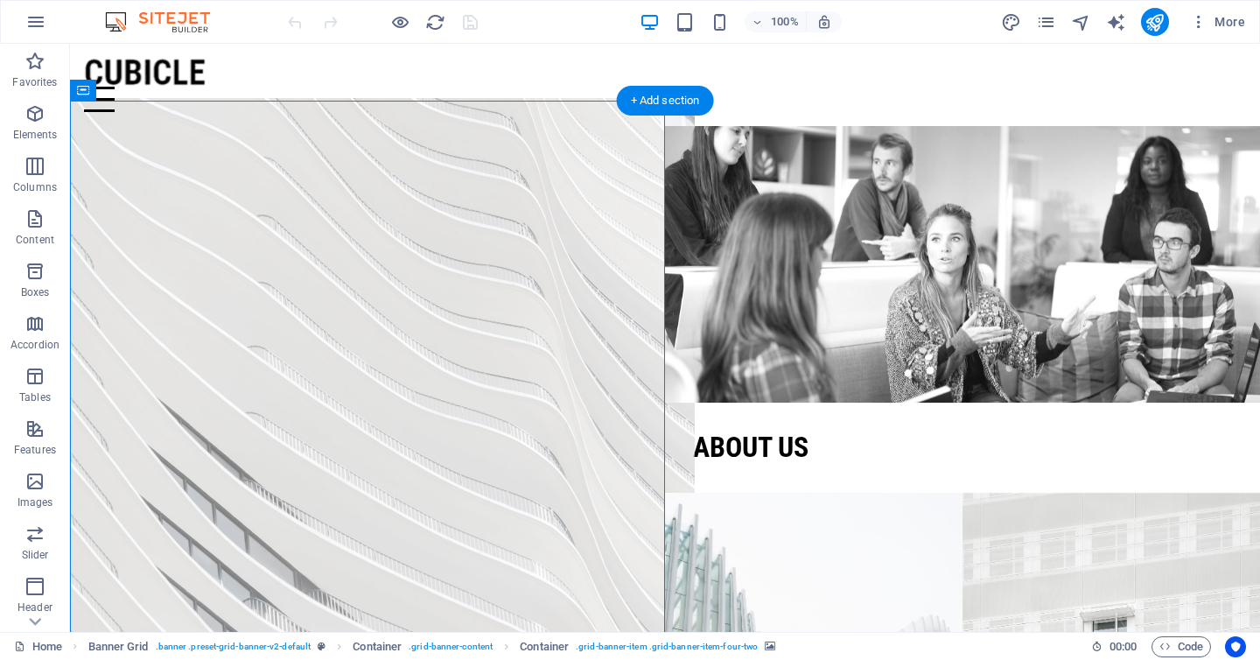
click at [397, 286] on figure at bounding box center [367, 403] width 655 height 608
select select "vh"
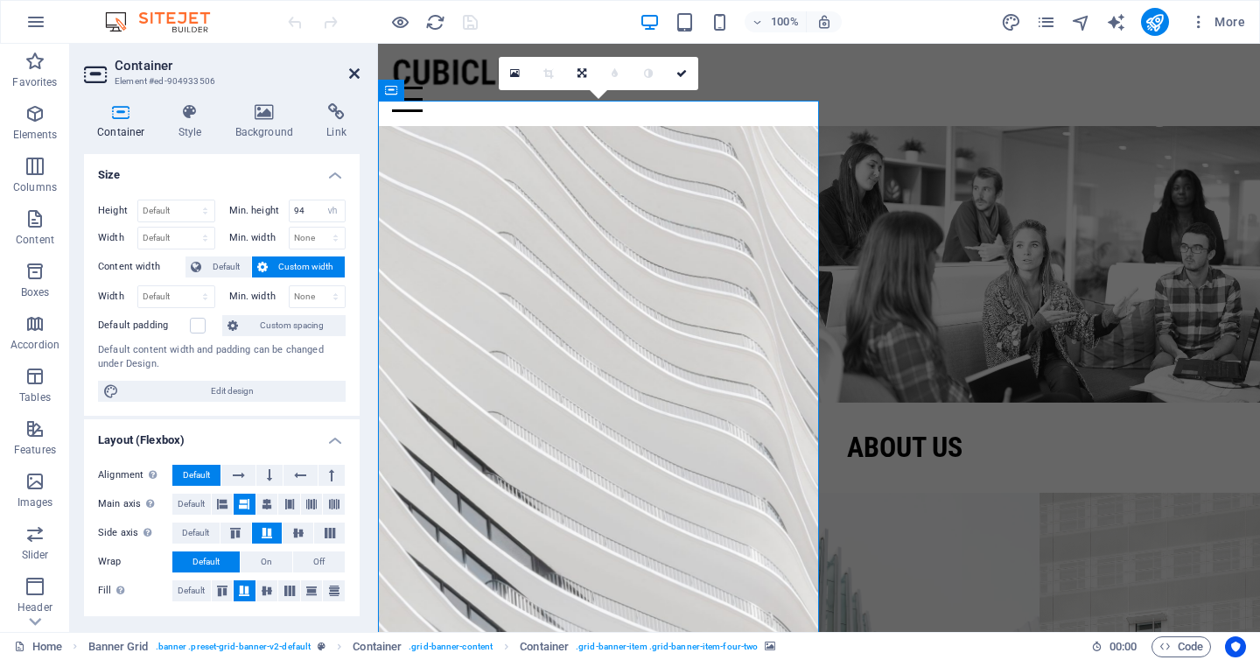
click at [356, 75] on icon at bounding box center [354, 74] width 11 height 14
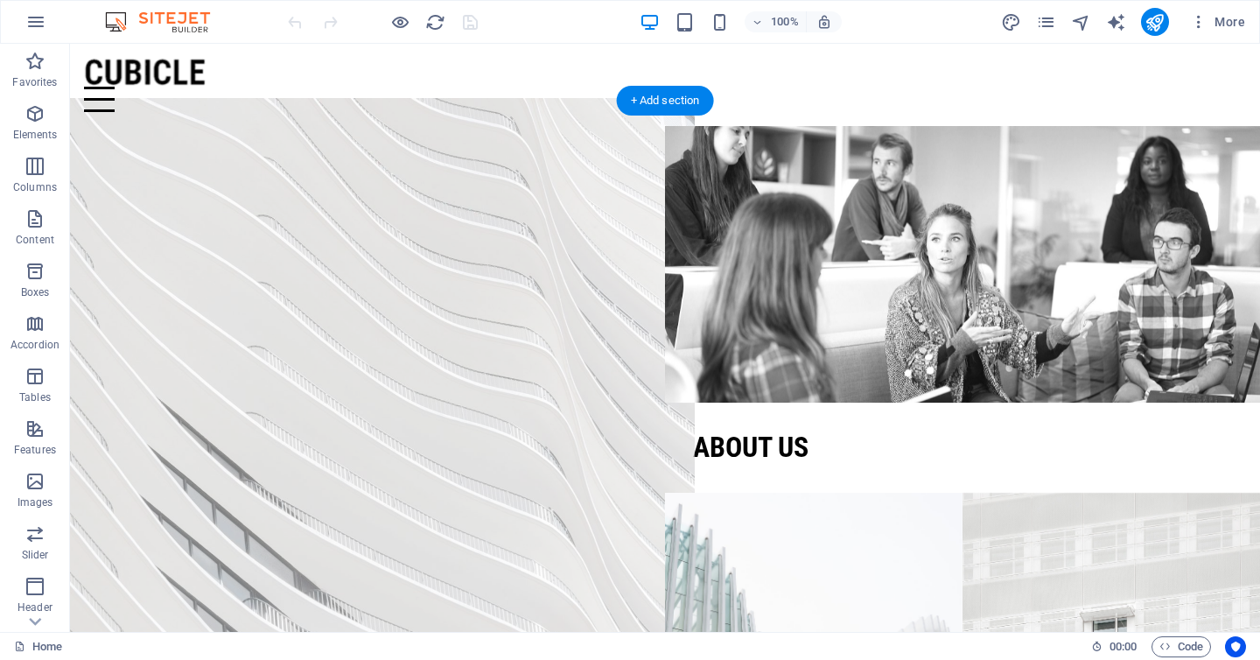
click at [452, 245] on figure at bounding box center [367, 403] width 655 height 608
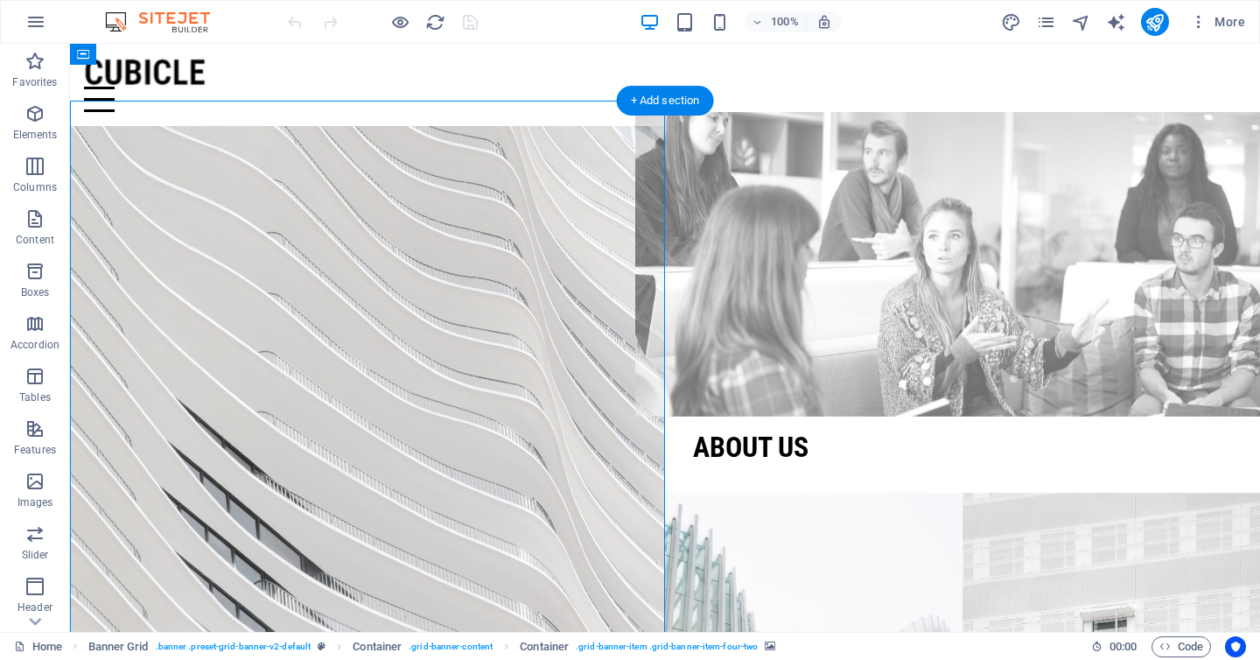
click at [774, 211] on figure at bounding box center [962, 264] width 655 height 305
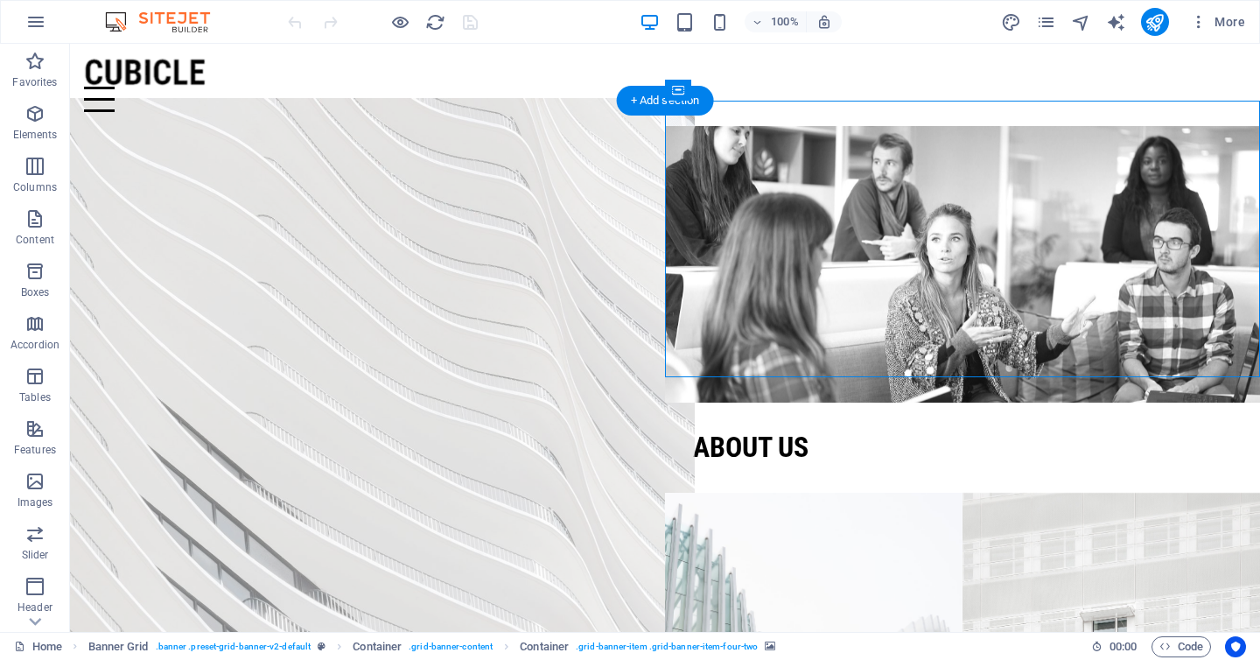
click at [470, 280] on figure at bounding box center [367, 403] width 655 height 608
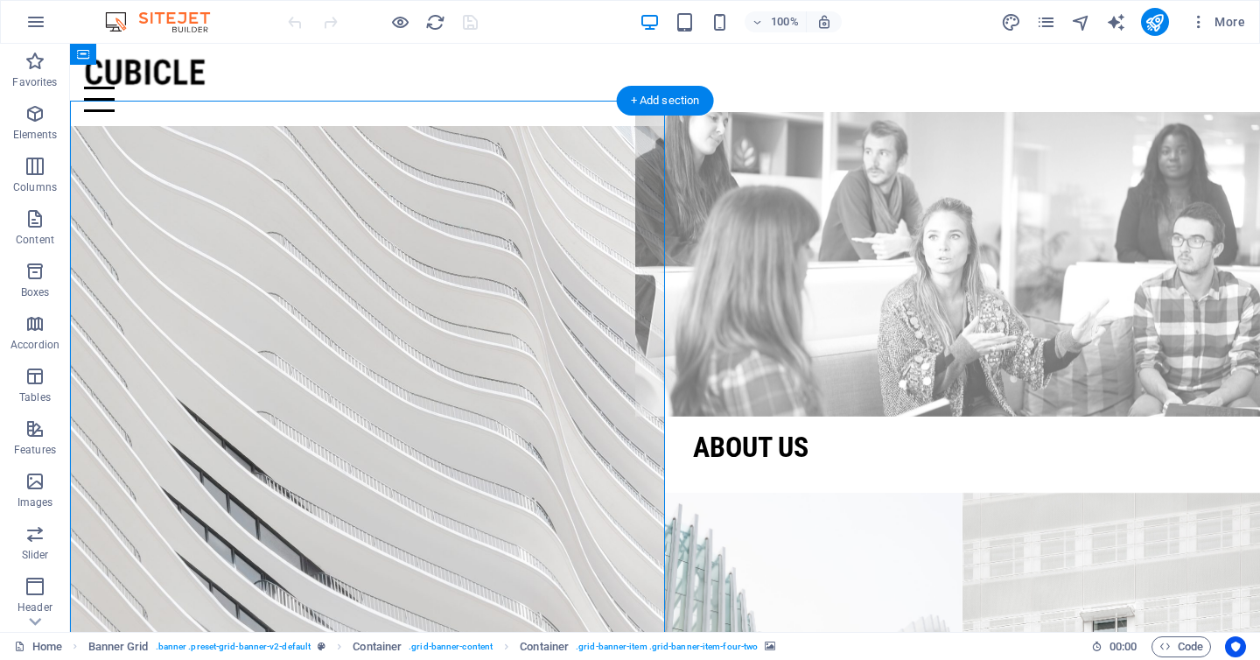
click at [710, 239] on figure at bounding box center [962, 264] width 655 height 305
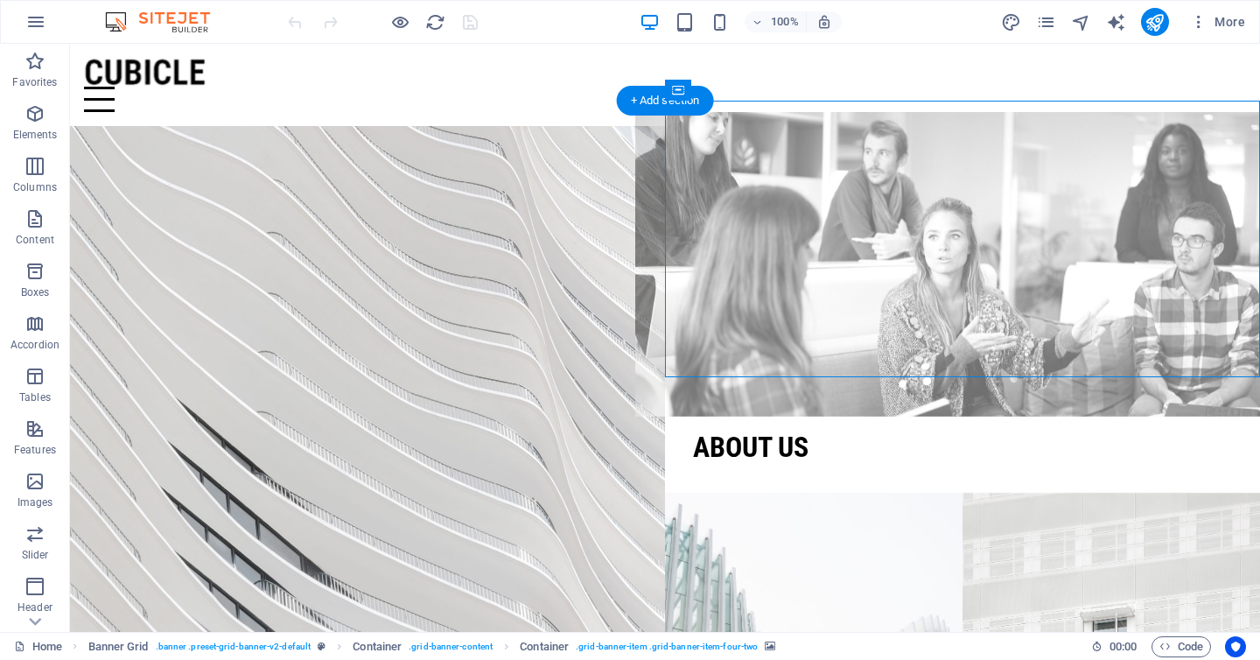
click at [824, 213] on figure at bounding box center [962, 264] width 655 height 305
click at [824, 212] on figure at bounding box center [962, 264] width 655 height 305
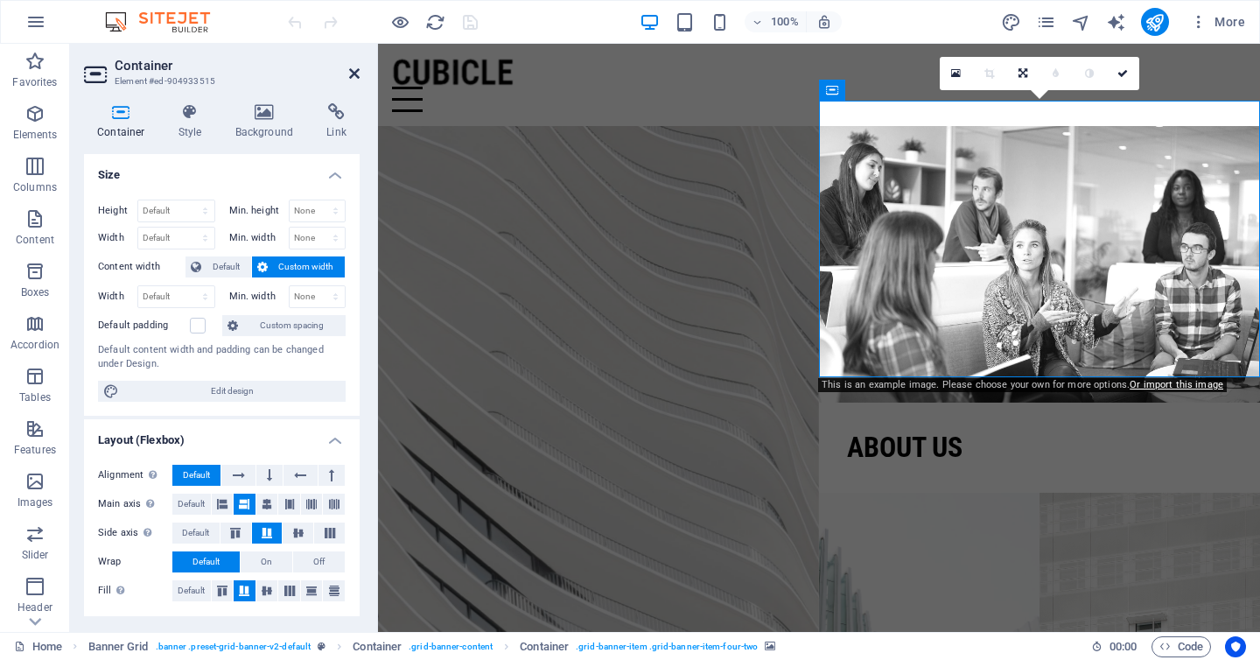
click at [351, 73] on icon at bounding box center [354, 74] width 11 height 14
